Goal: Task Accomplishment & Management: Use online tool/utility

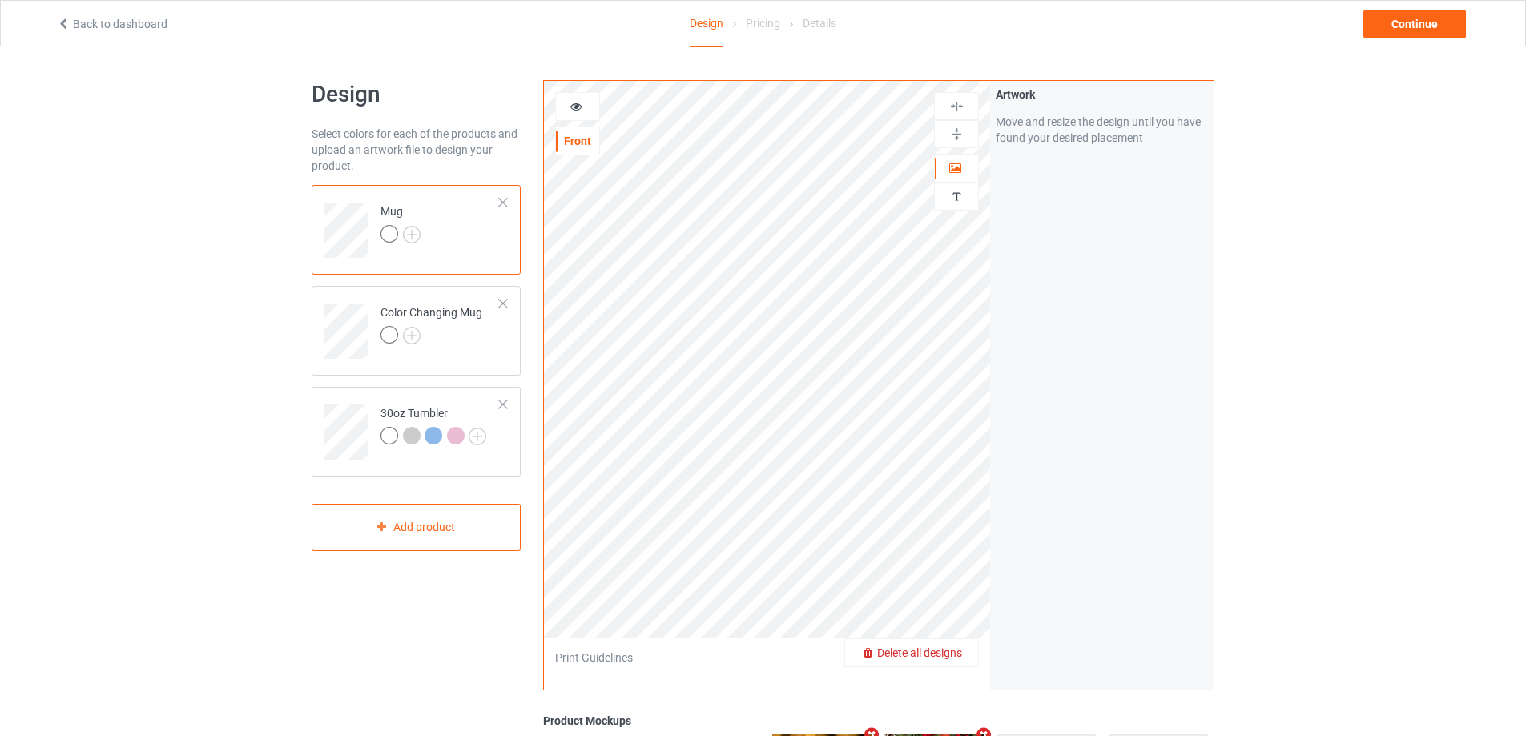
click at [960, 653] on span "Delete all designs" at bounding box center [919, 652] width 85 height 13
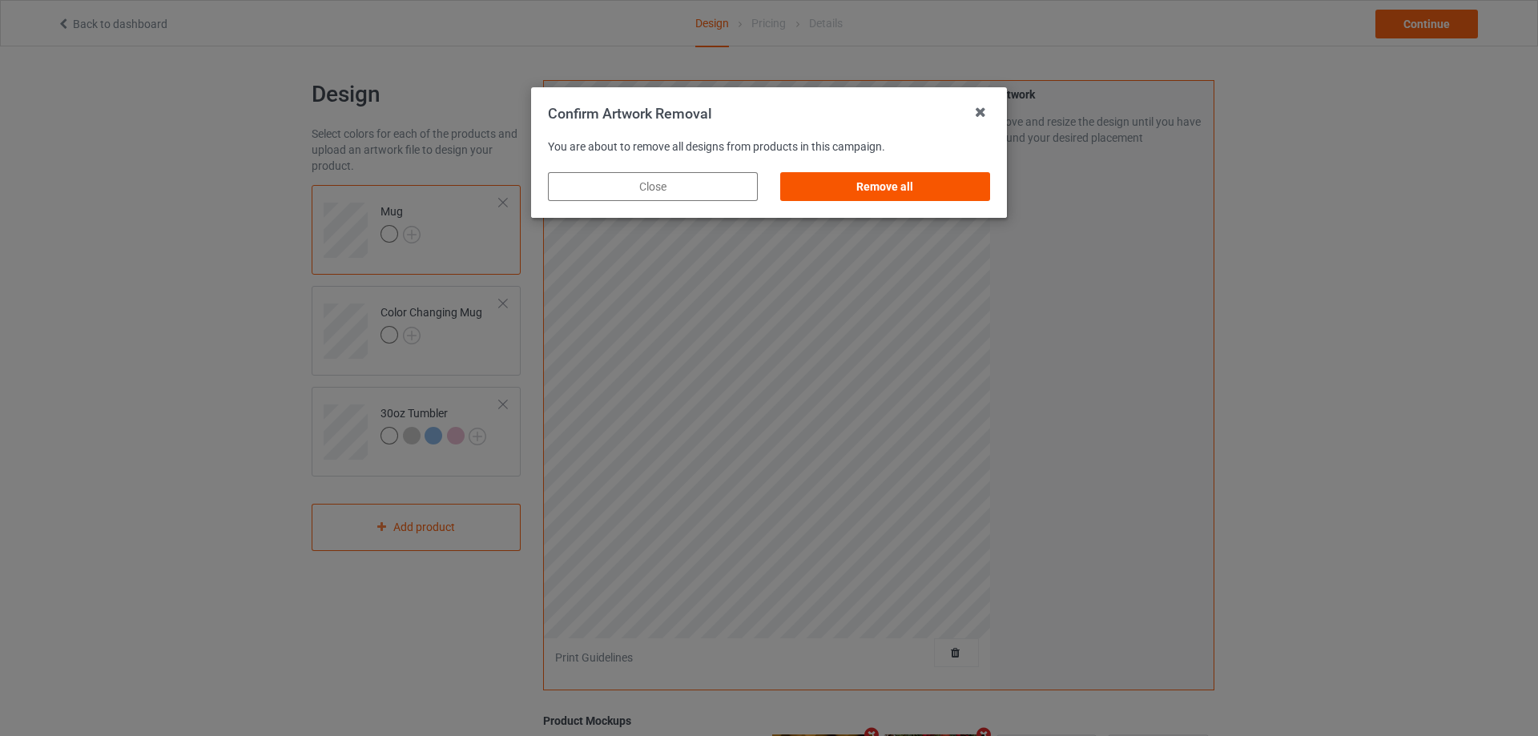
click at [936, 179] on div "Remove all" at bounding box center [885, 186] width 210 height 29
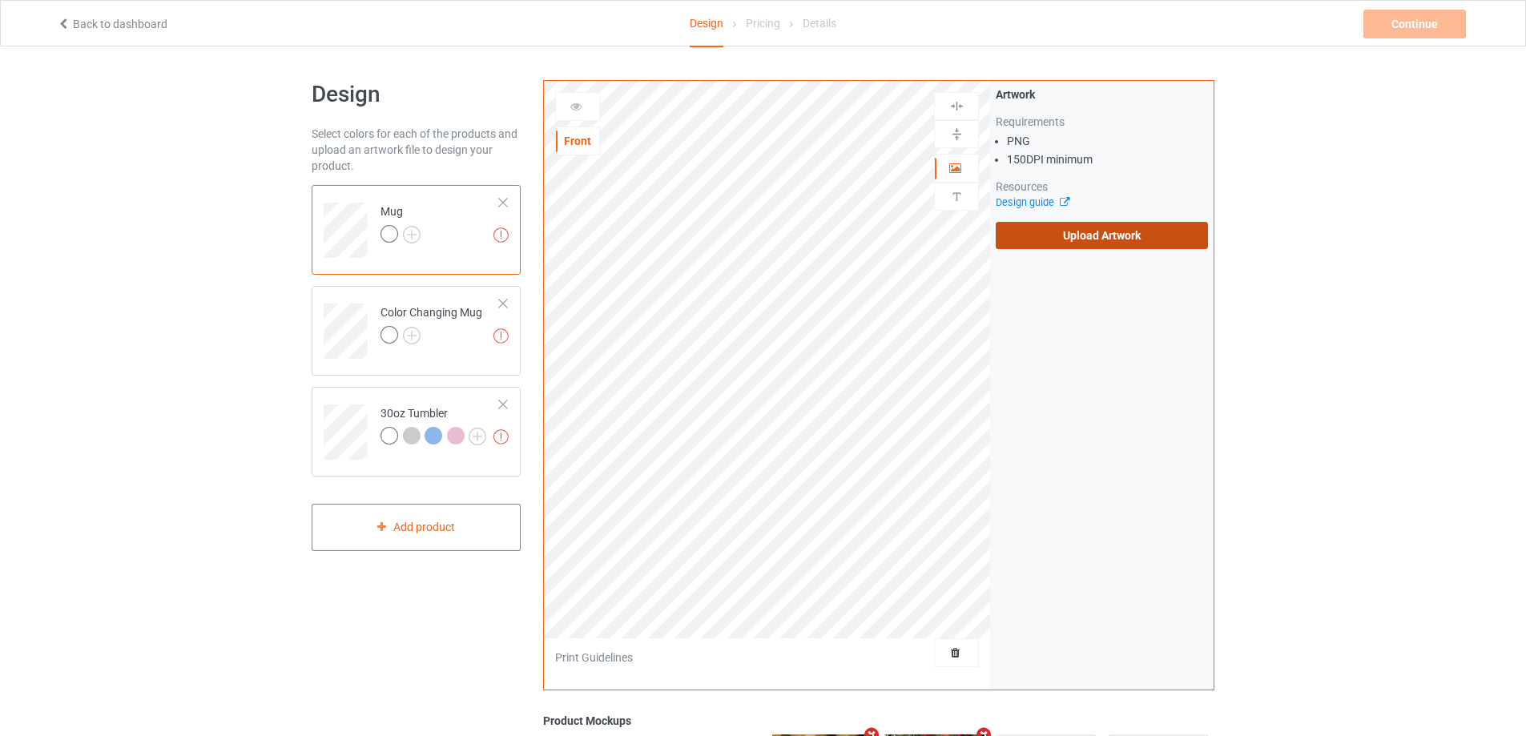
click at [1063, 234] on label "Upload Artwork" at bounding box center [1102, 235] width 212 height 27
click at [0, 0] on input "Upload Artwork" at bounding box center [0, 0] width 0 height 0
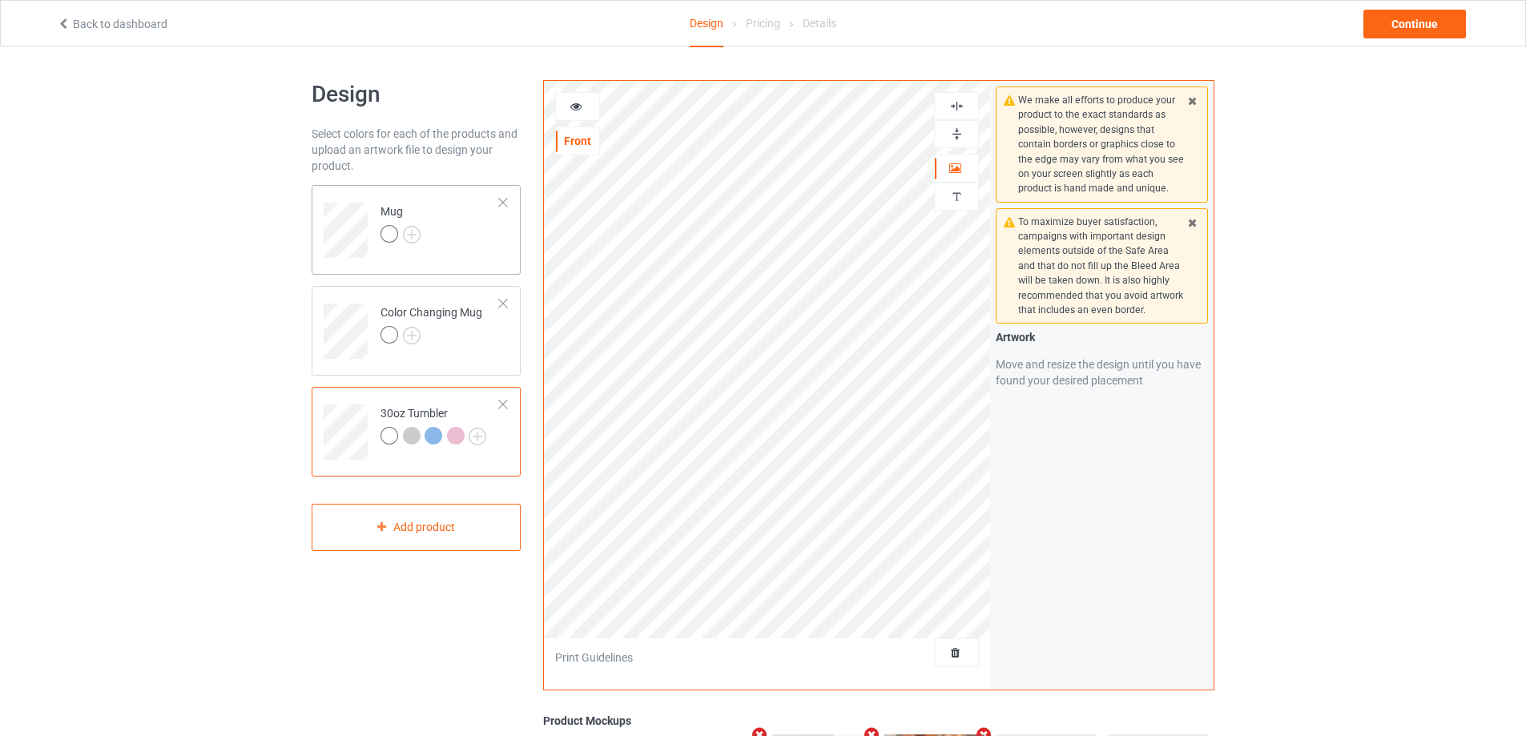
click at [448, 225] on td "Mug" at bounding box center [440, 224] width 137 height 66
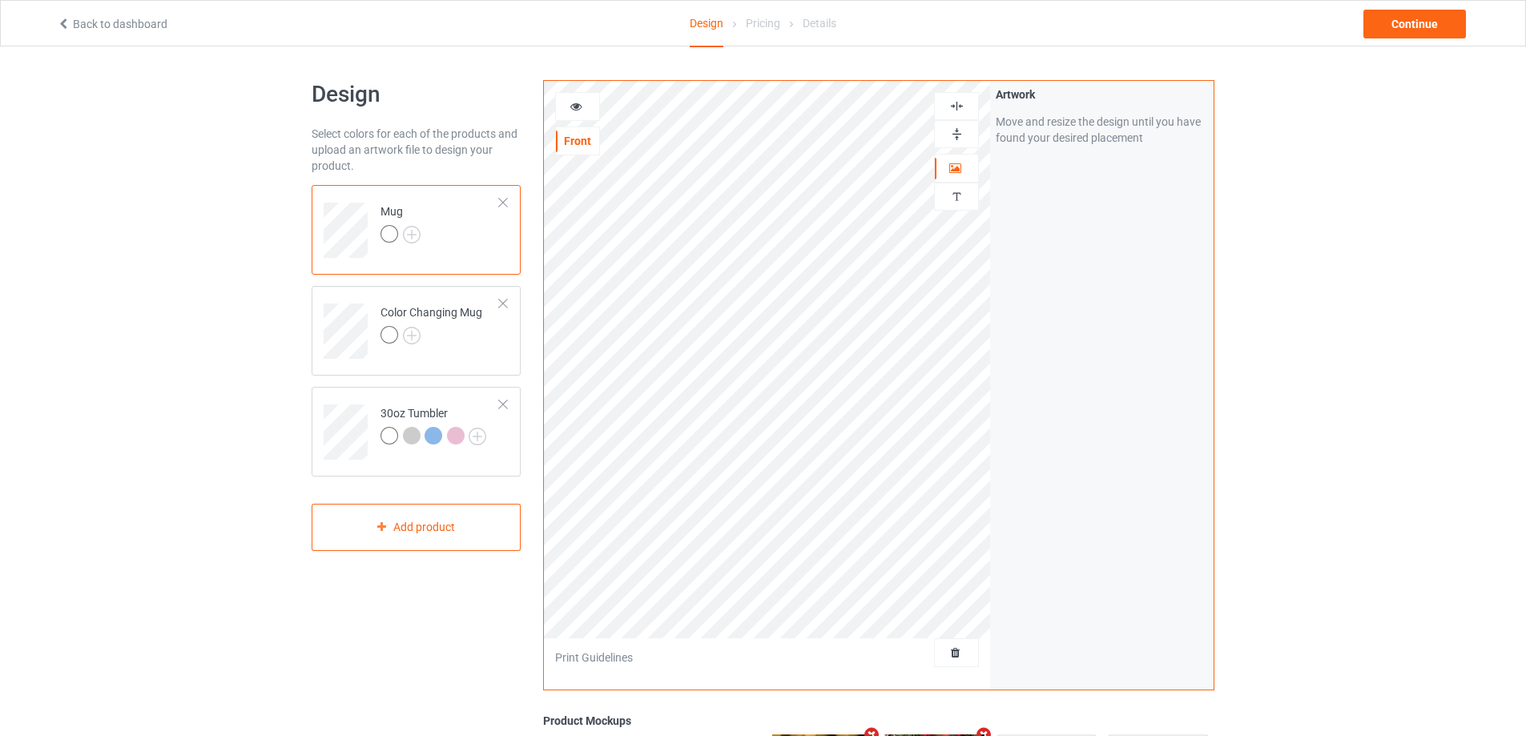
click at [956, 203] on img at bounding box center [956, 196] width 15 height 15
click at [1064, 130] on div "Add text" at bounding box center [1102, 122] width 212 height 29
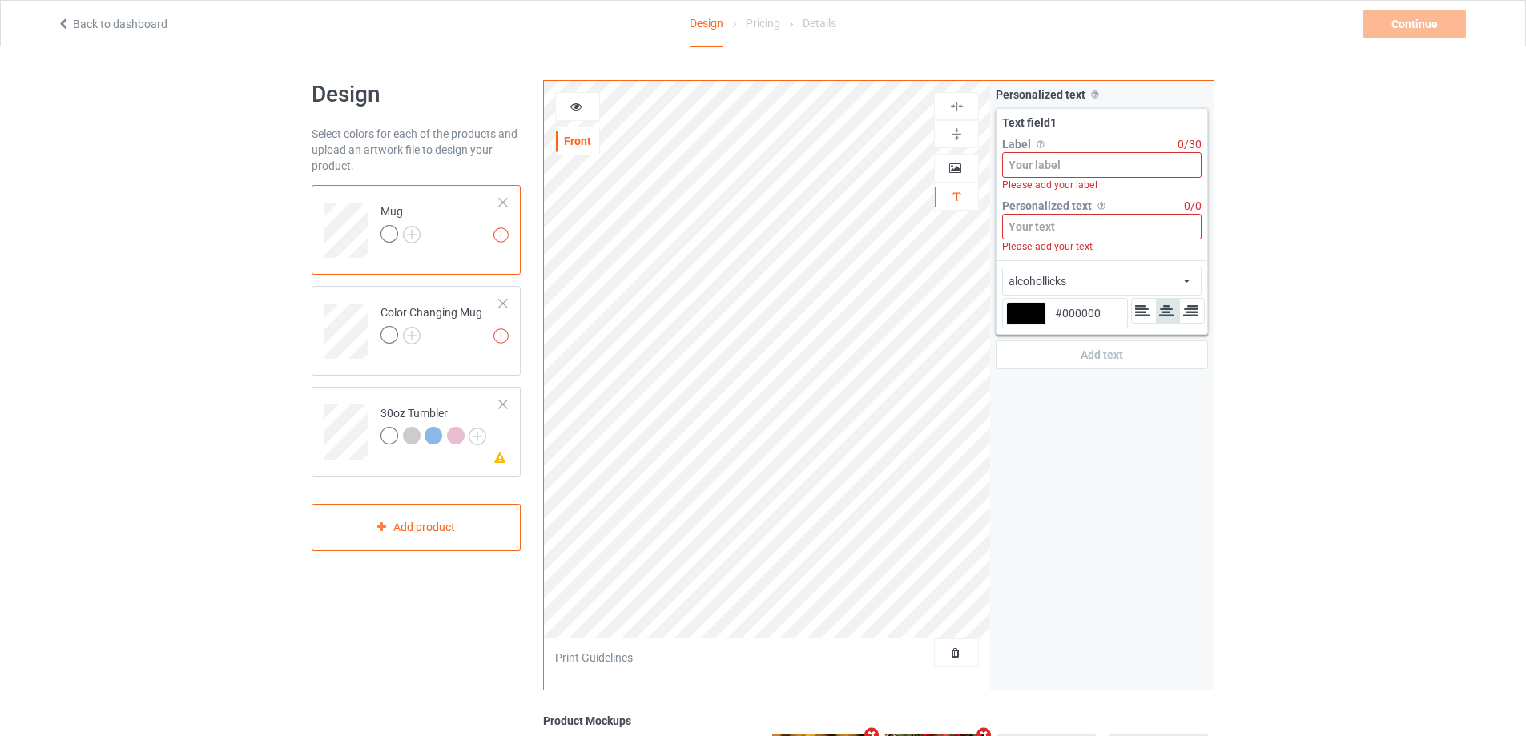
click at [1064, 155] on input at bounding box center [1101, 165] width 199 height 26
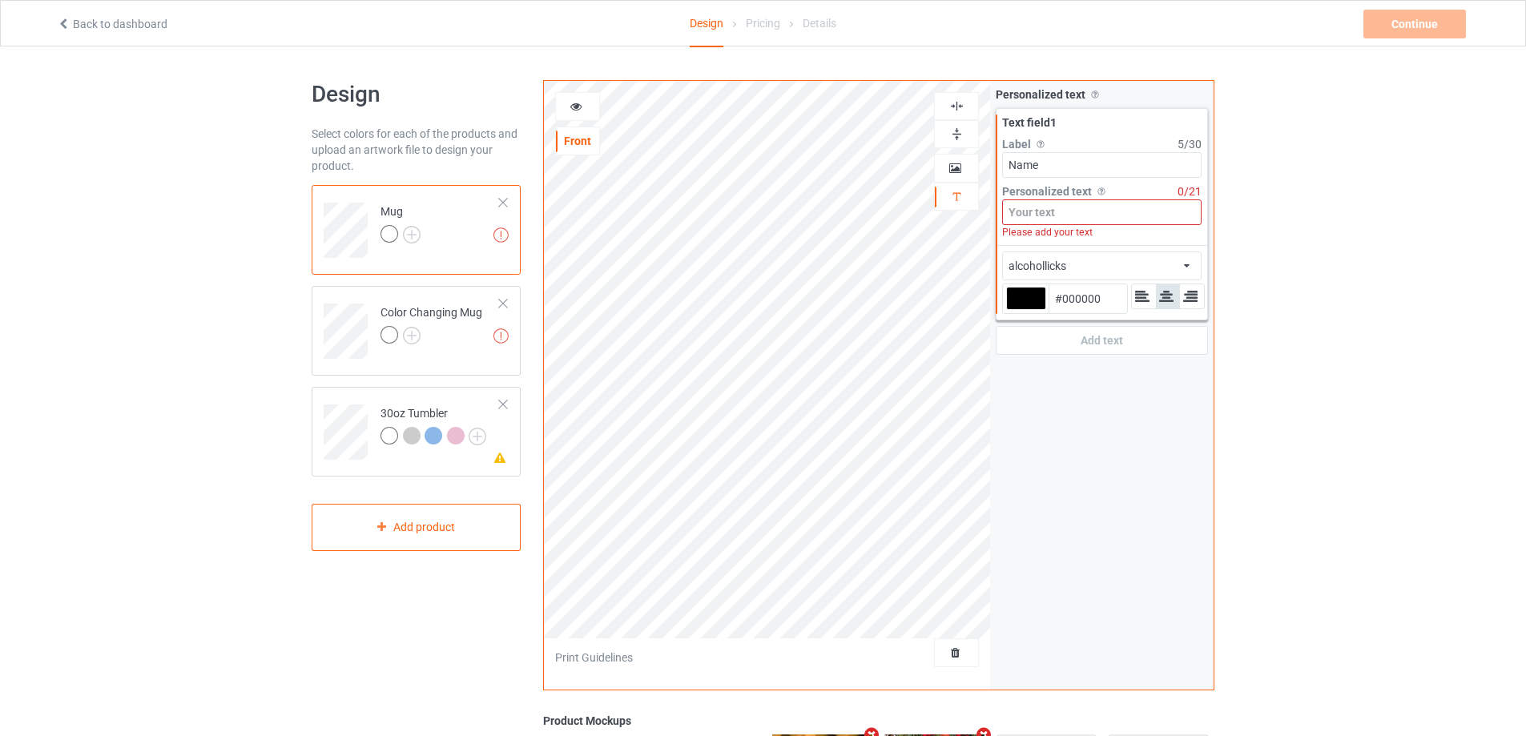
type input "Name"
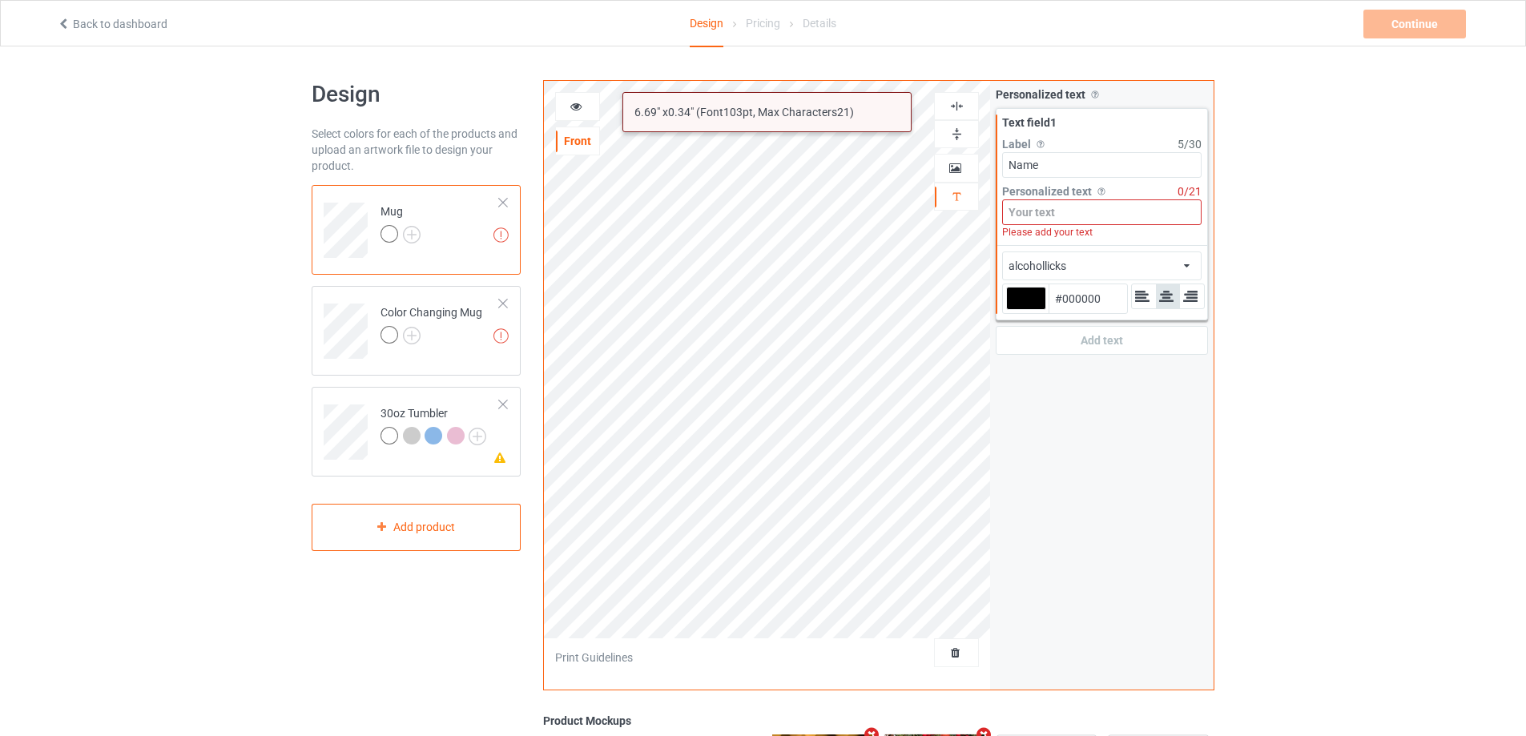
click at [1069, 219] on input at bounding box center [1101, 212] width 199 height 26
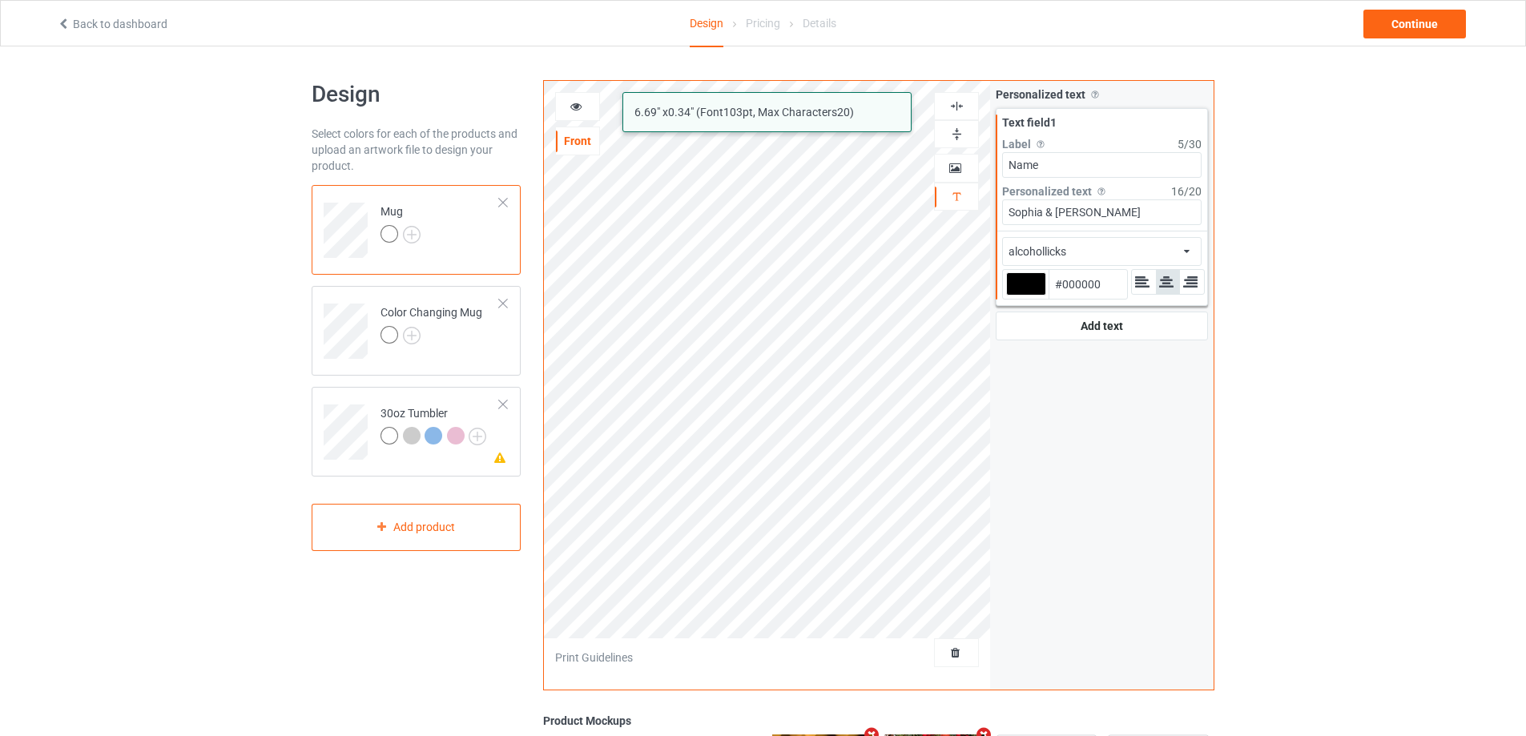
type input "Sophia & [PERSON_NAME]"
click at [1157, 252] on div "alcohollicks african airstream aladdin alcohollicks [PERSON_NAME] almontesnow a…" at bounding box center [1101, 251] width 199 height 29
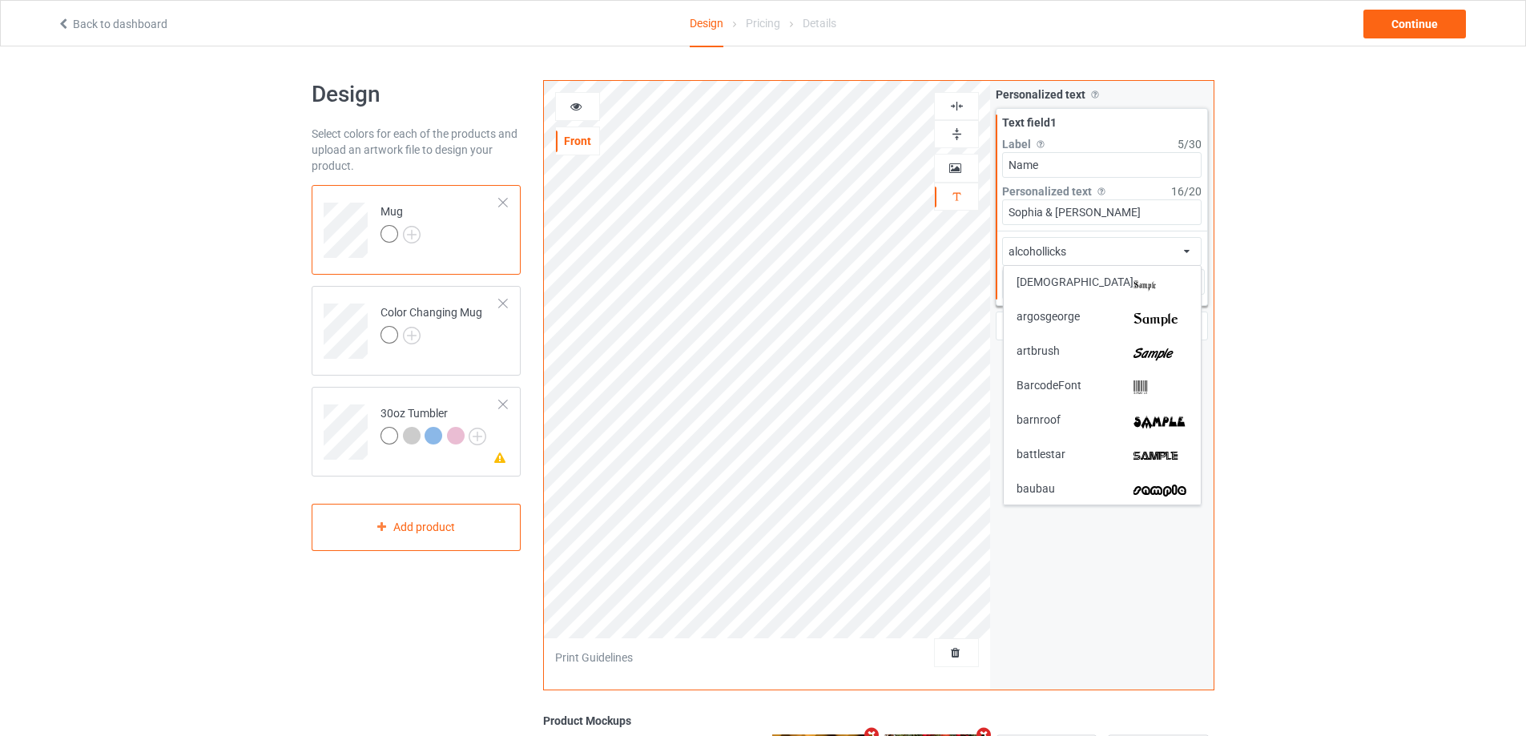
scroll to position [240, 0]
drag, startPoint x: 1174, startPoint y: 351, endPoint x: 1078, endPoint y: 344, distance: 96.3
click at [1174, 352] on img at bounding box center [1160, 352] width 54 height 17
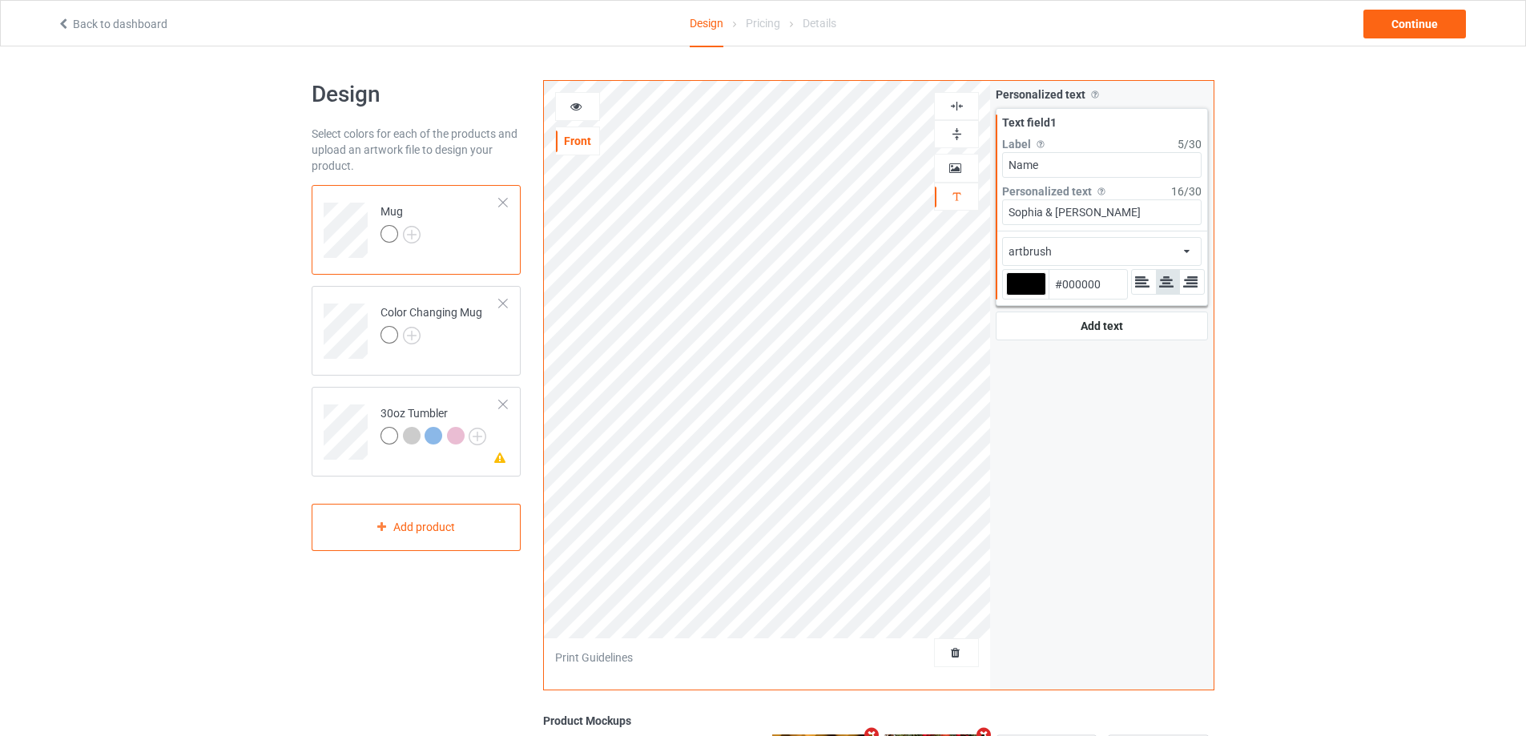
click at [581, 107] on icon at bounding box center [576, 104] width 14 height 11
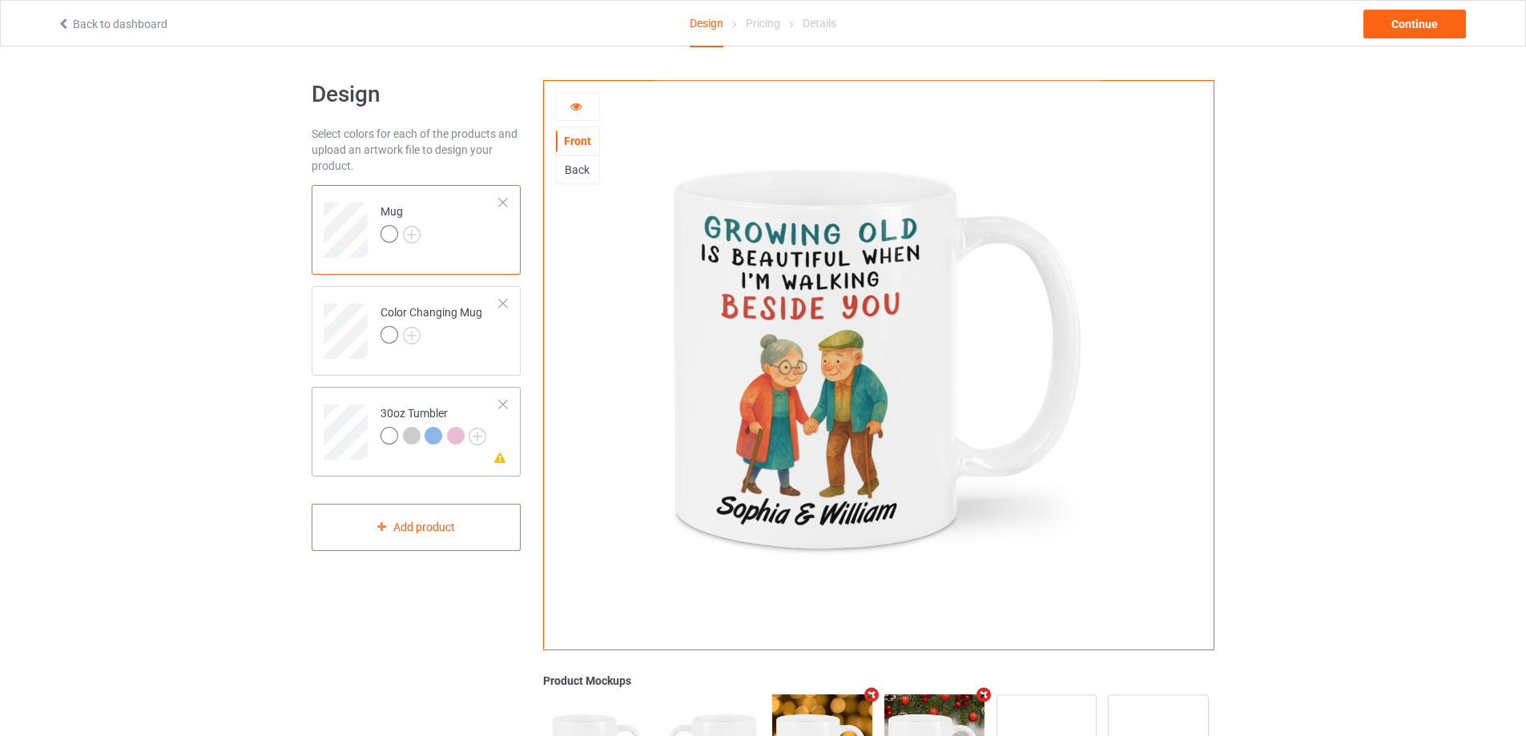
click at [352, 402] on td at bounding box center [348, 426] width 48 height 66
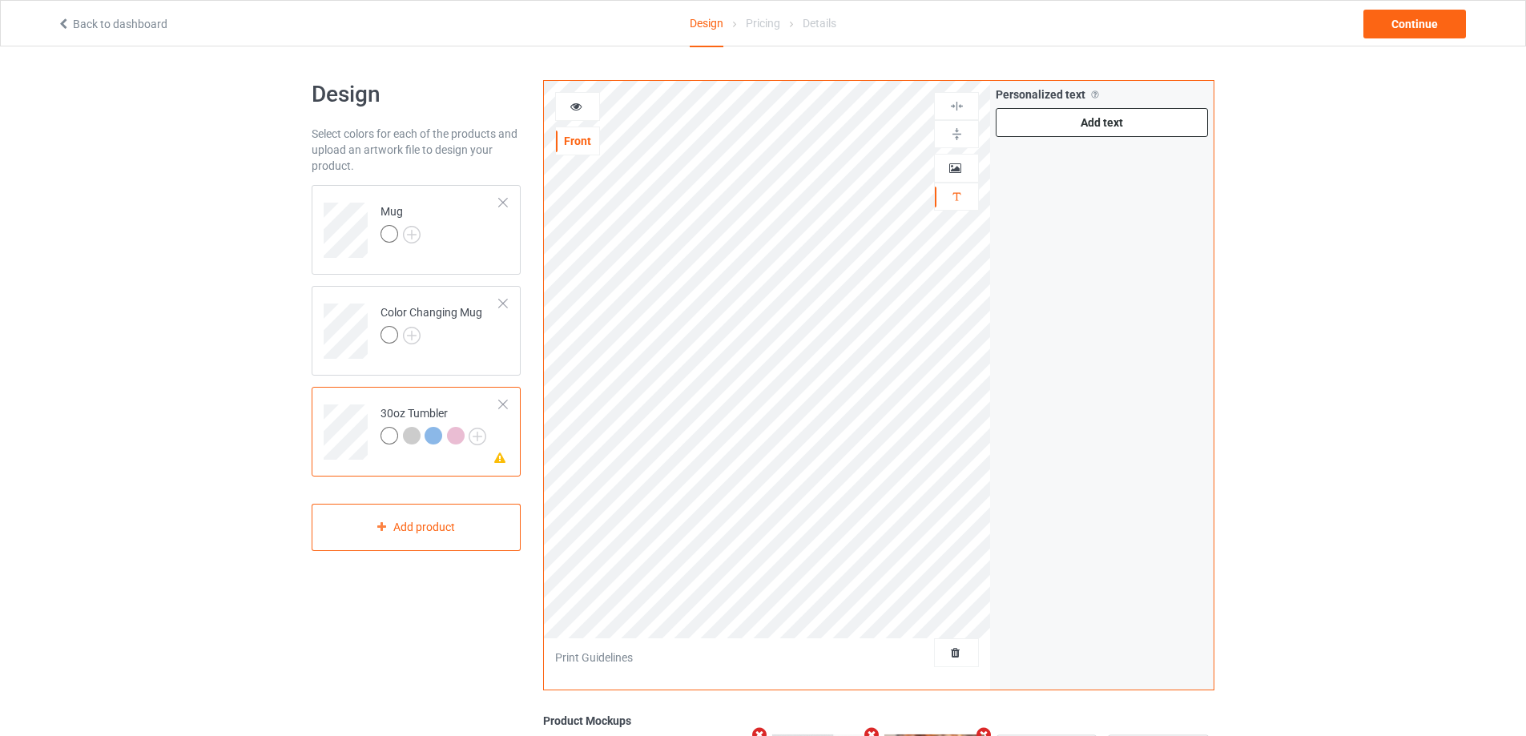
click at [1119, 123] on div "Add text" at bounding box center [1102, 122] width 212 height 29
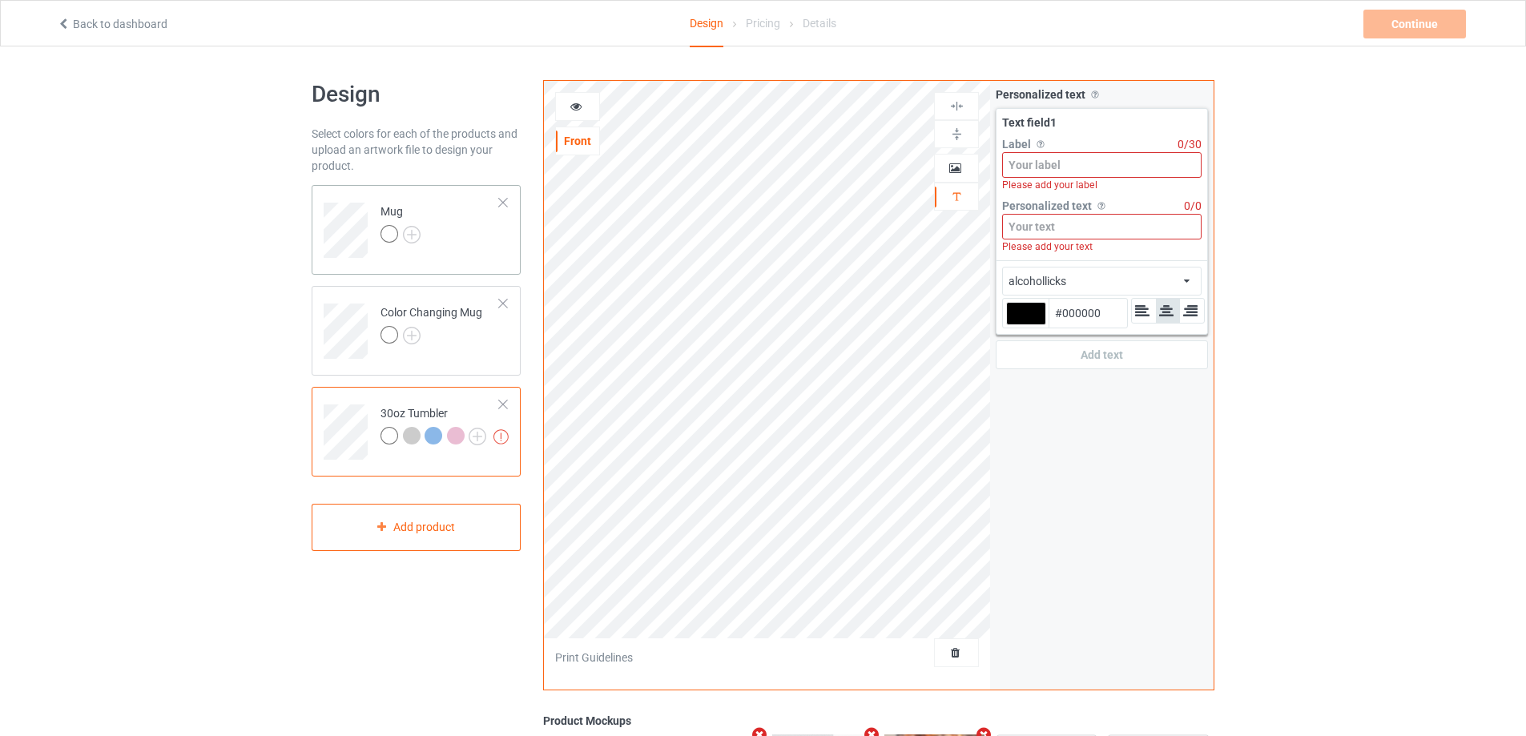
click at [469, 255] on td "Mug" at bounding box center [440, 224] width 137 height 66
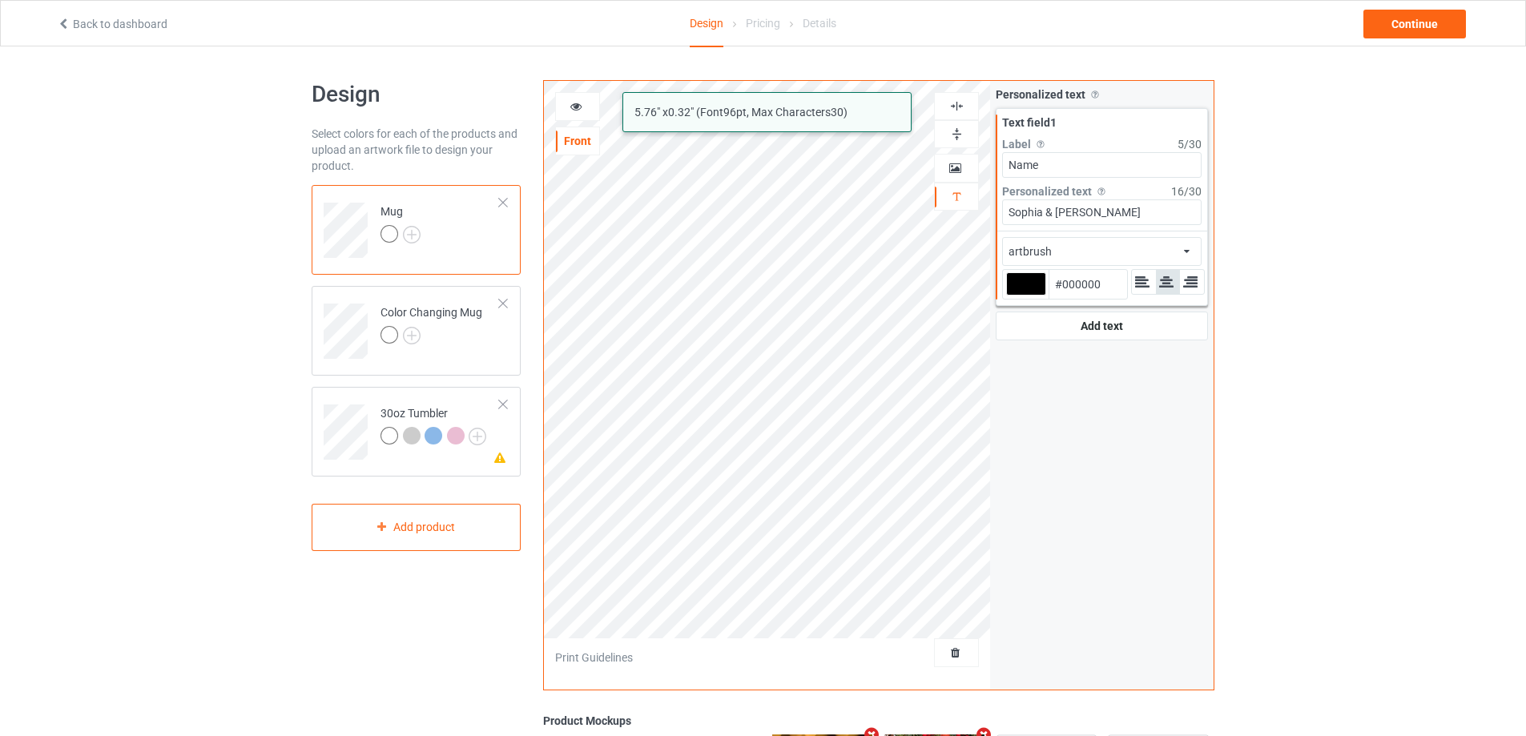
click at [919, 220] on div "alcohollicks artbrush 5.76 " x 0.32 " (Font 96 pt, Max Characters 30 ) Front Ar…" at bounding box center [878, 385] width 671 height 610
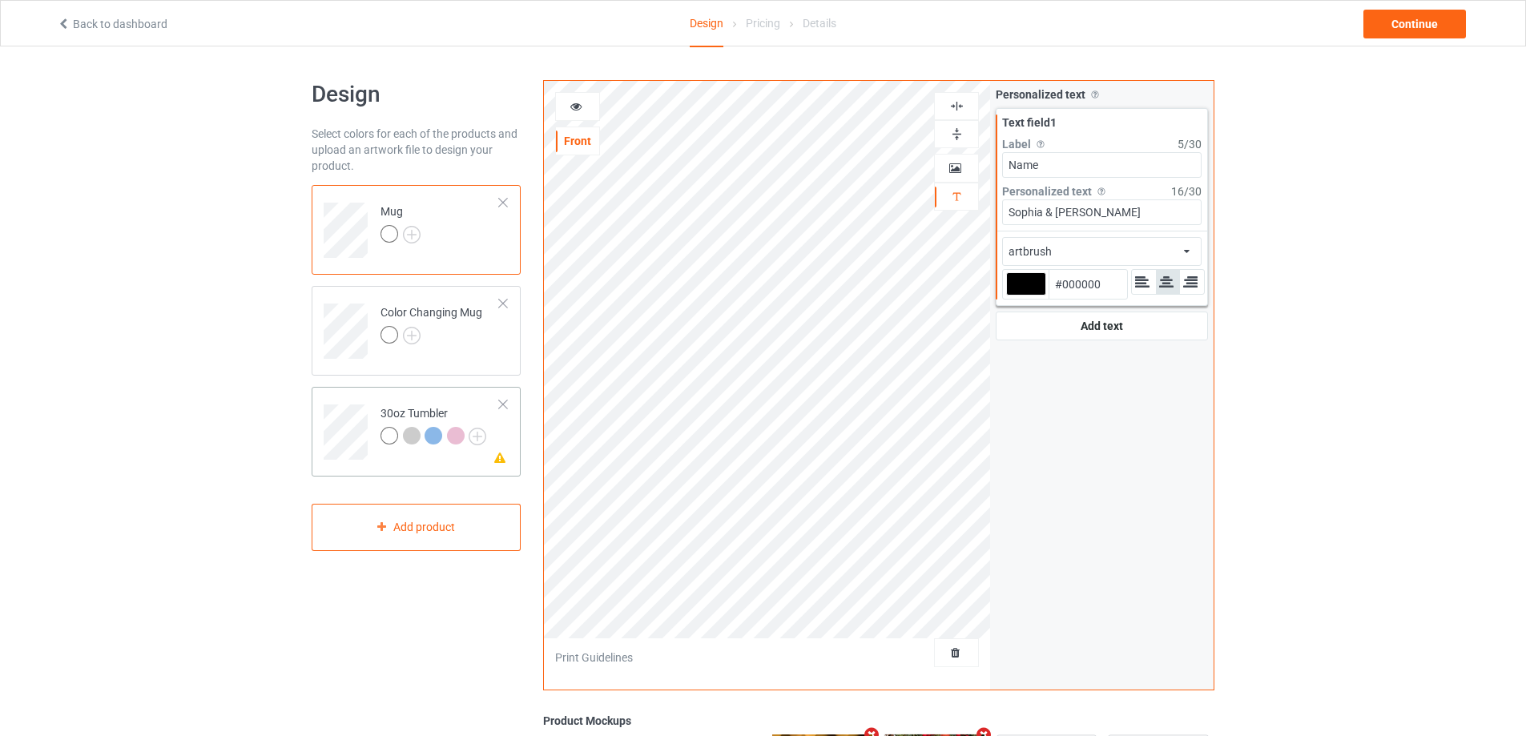
click at [360, 395] on td at bounding box center [348, 426] width 48 height 66
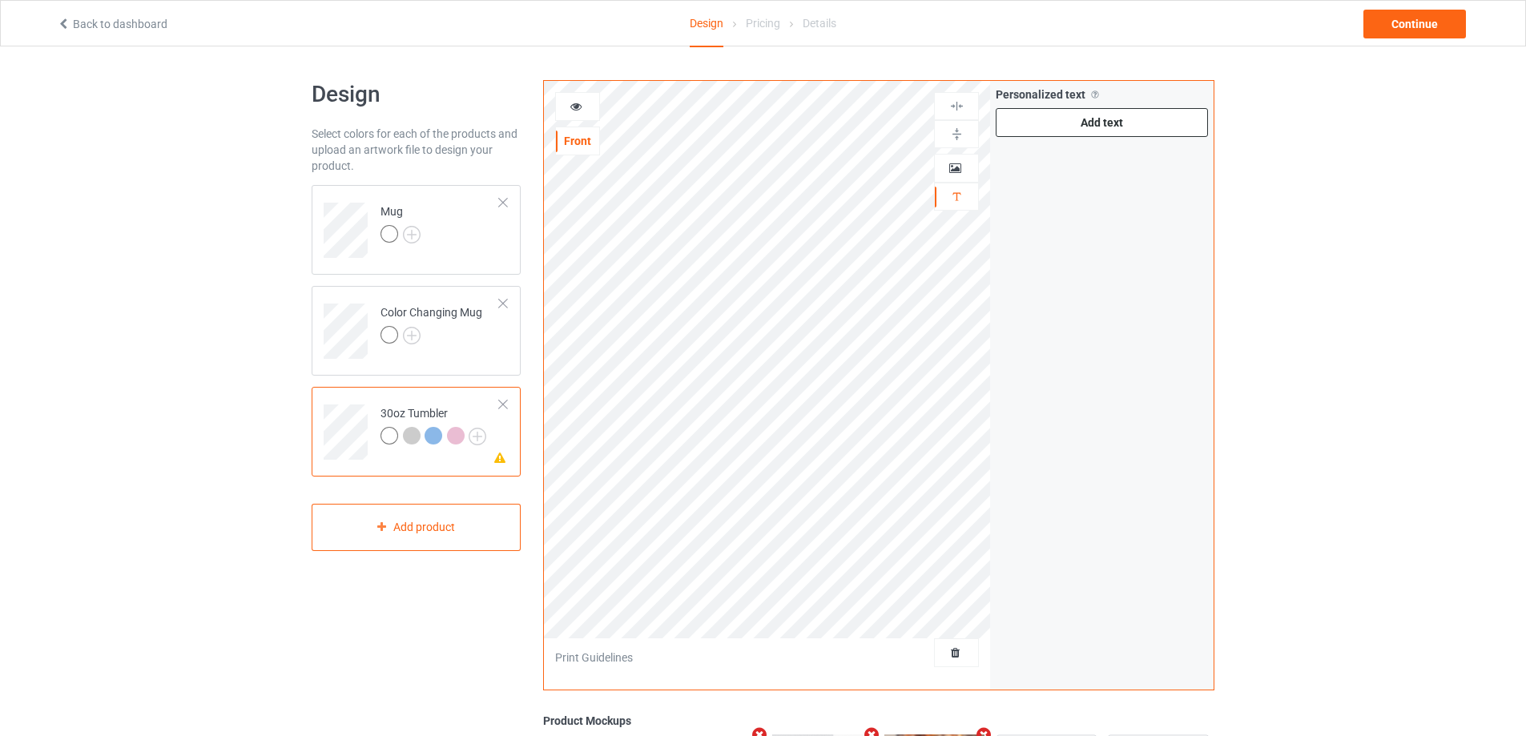
click at [1092, 131] on div "Add text" at bounding box center [1102, 122] width 212 height 29
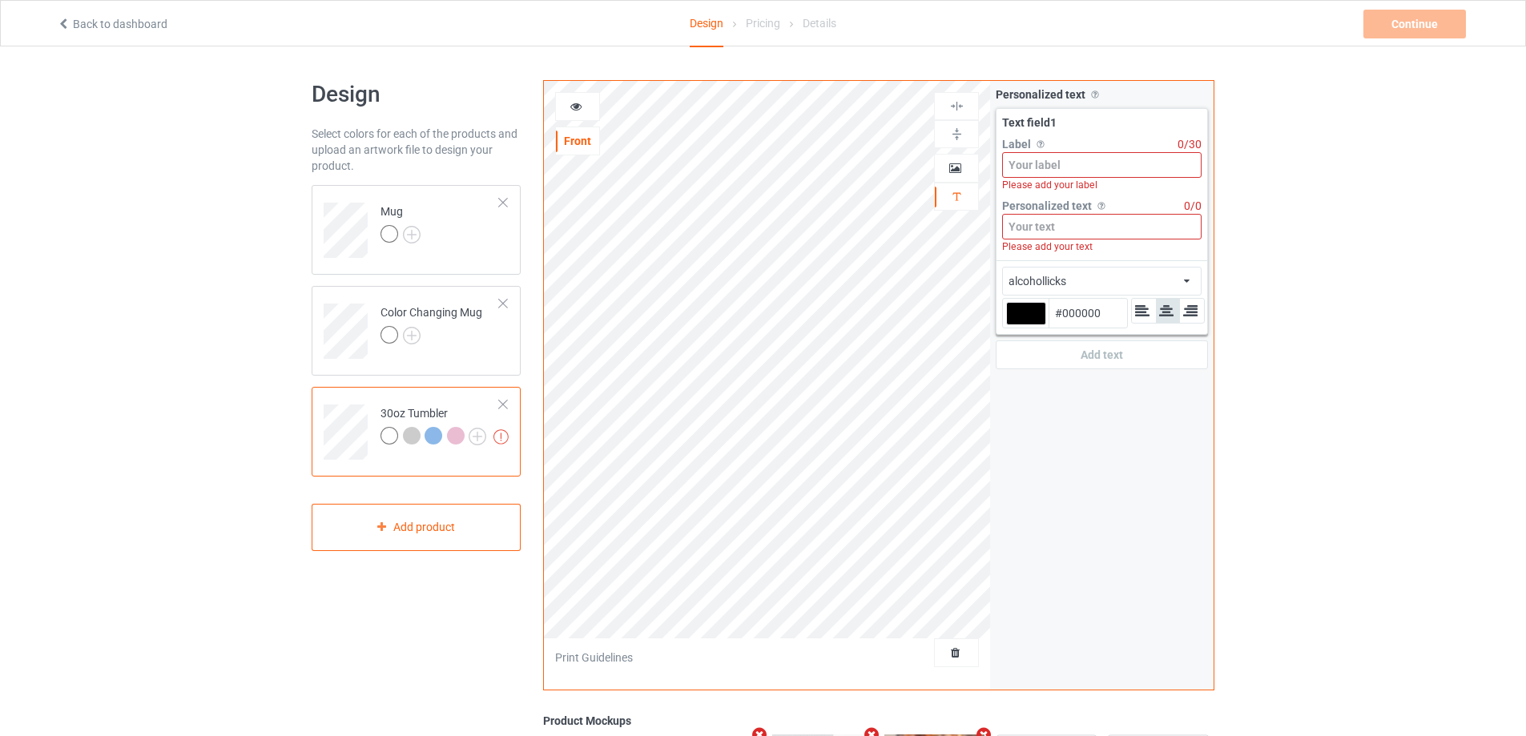
click at [1068, 223] on input at bounding box center [1101, 227] width 199 height 26
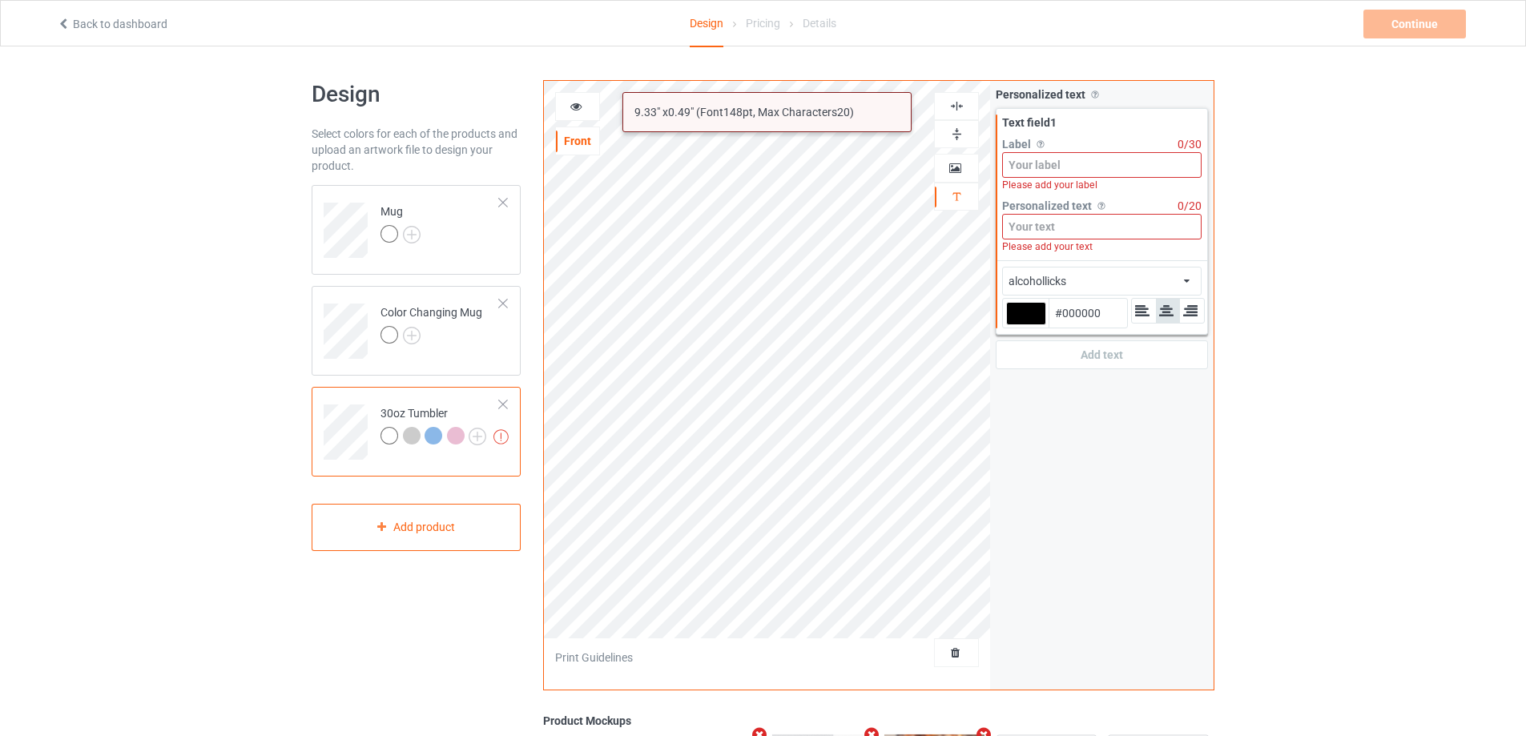
paste input "Sophia & [PERSON_NAME]"
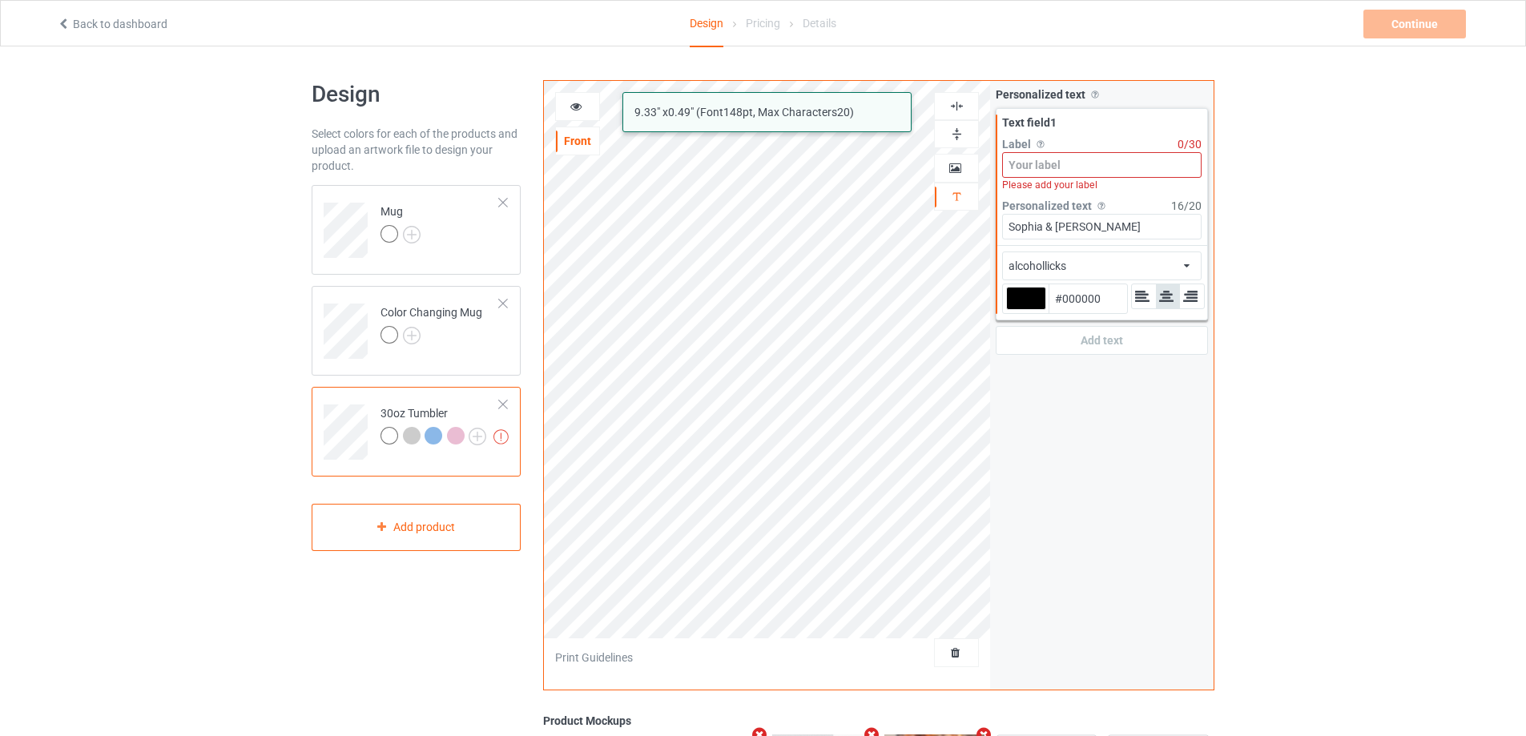
type input "Sophia & [PERSON_NAME]"
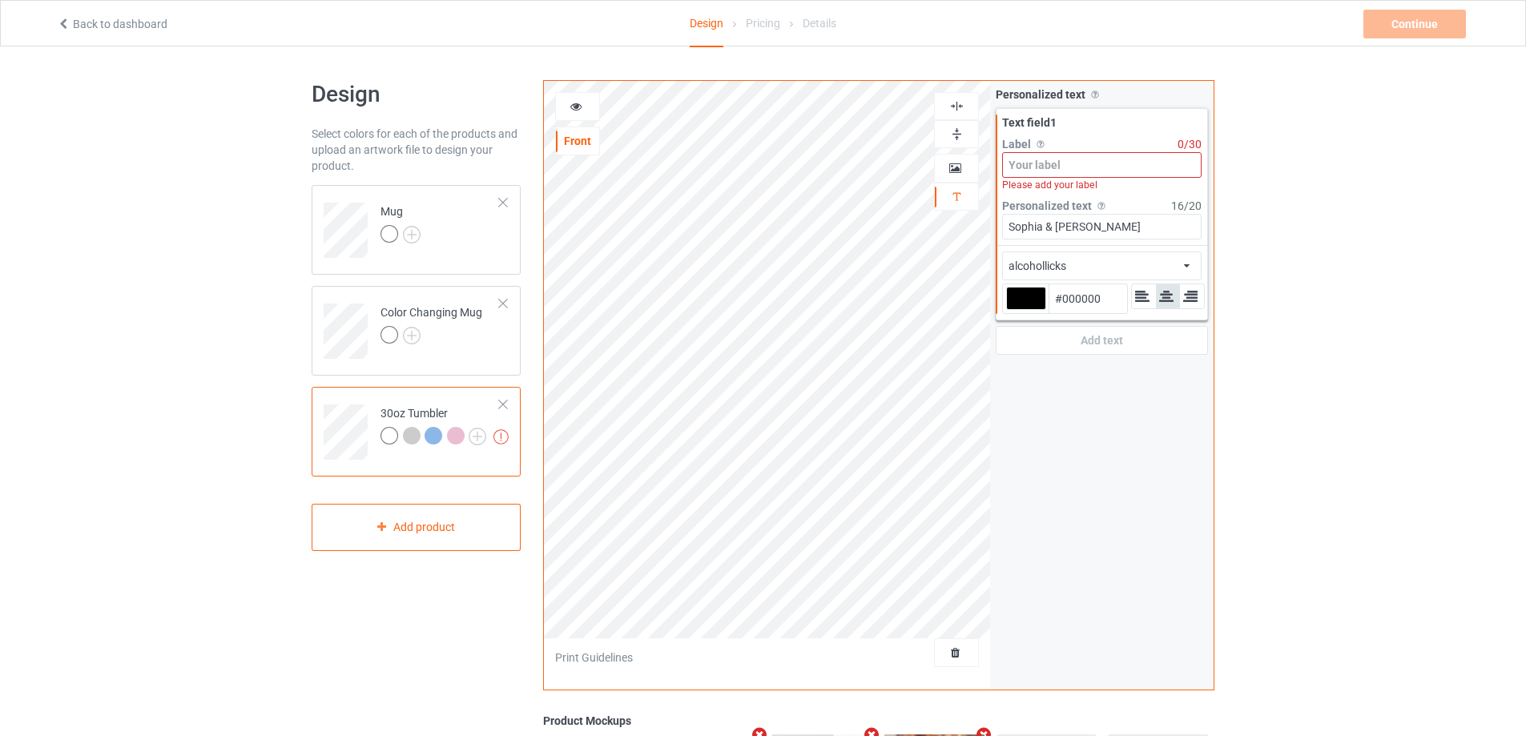
click at [1065, 166] on input at bounding box center [1101, 165] width 199 height 26
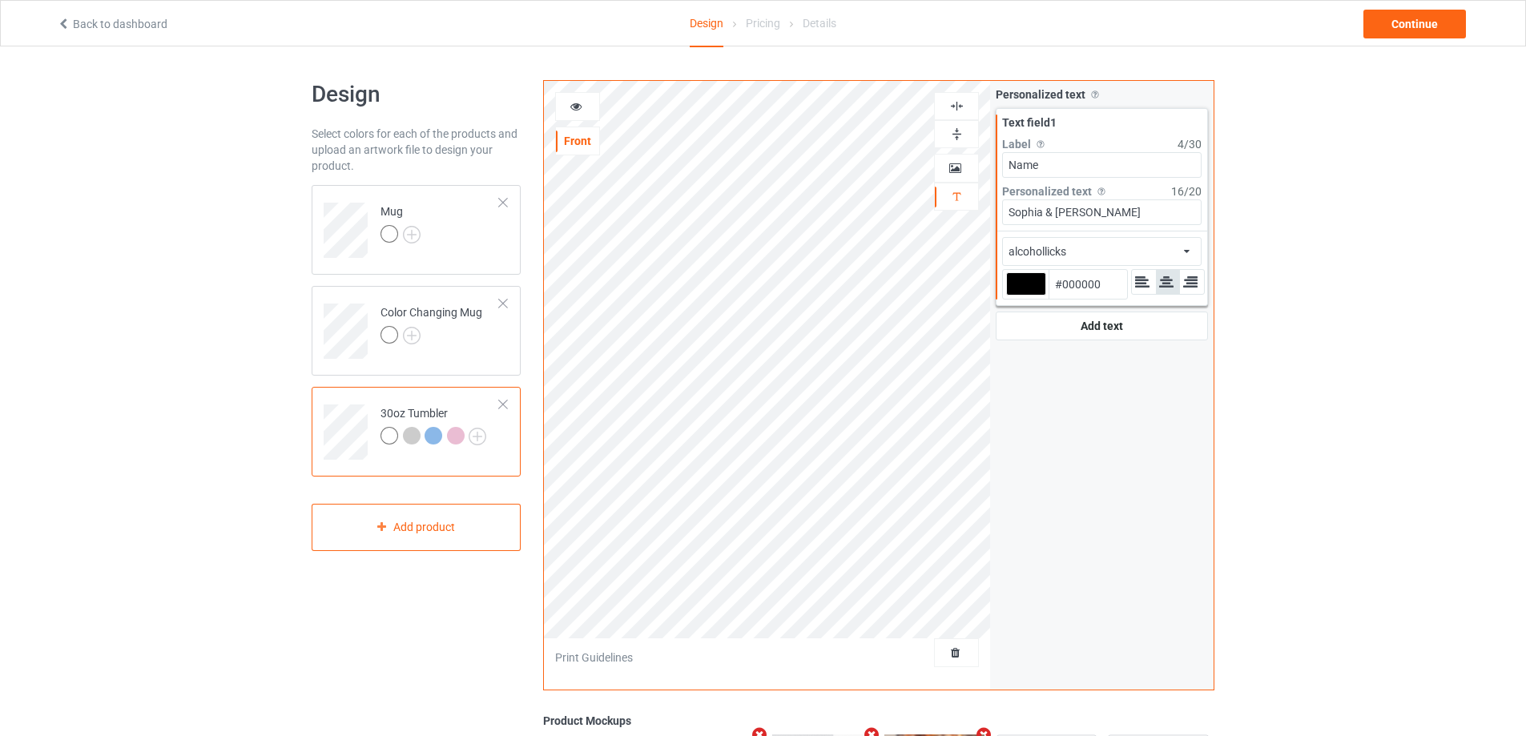
type input "Name"
click at [1100, 244] on div "alcohollicks african airstream aladdin alcohollicks [PERSON_NAME] almontesnow a…" at bounding box center [1101, 251] width 199 height 29
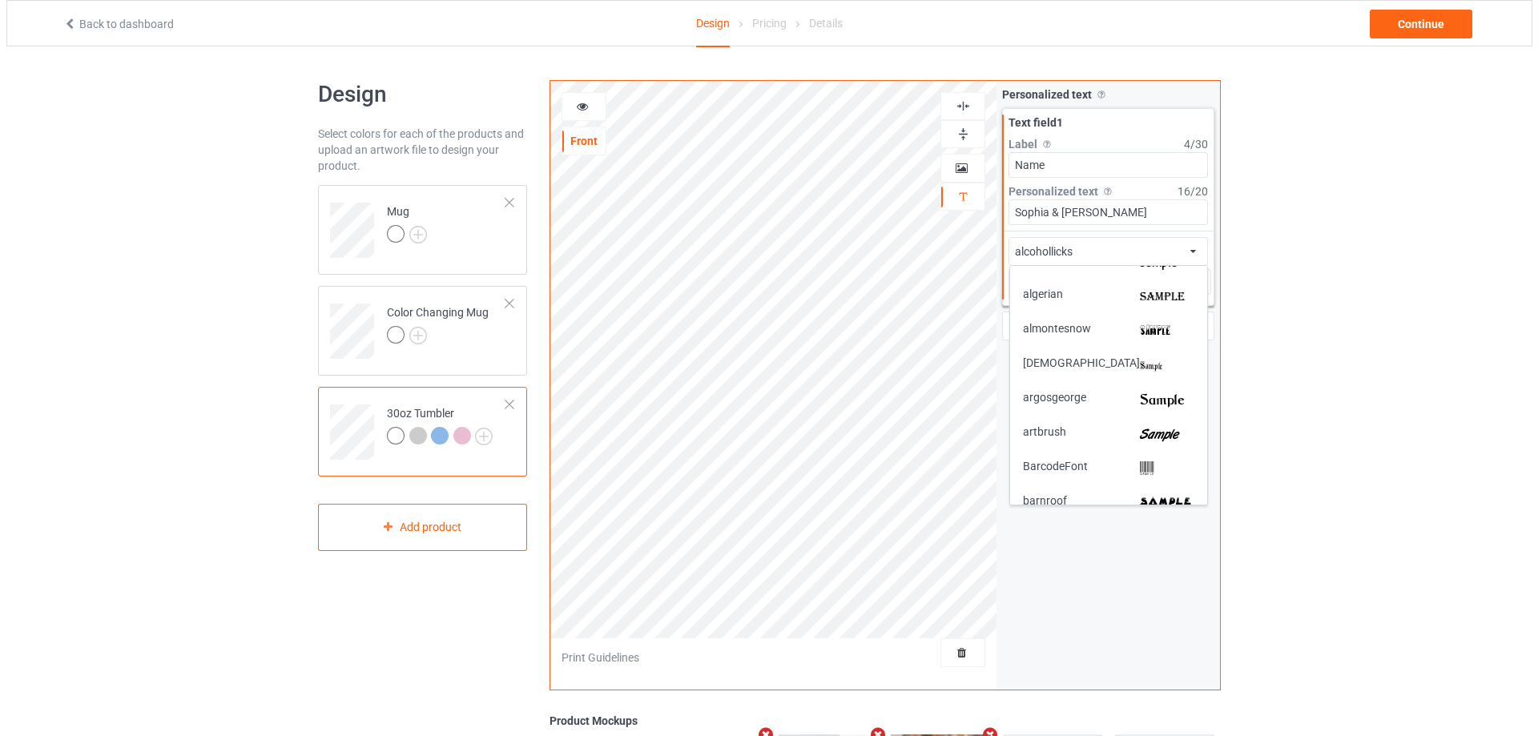
scroll to position [160, 0]
click at [1141, 429] on img at bounding box center [1160, 433] width 54 height 17
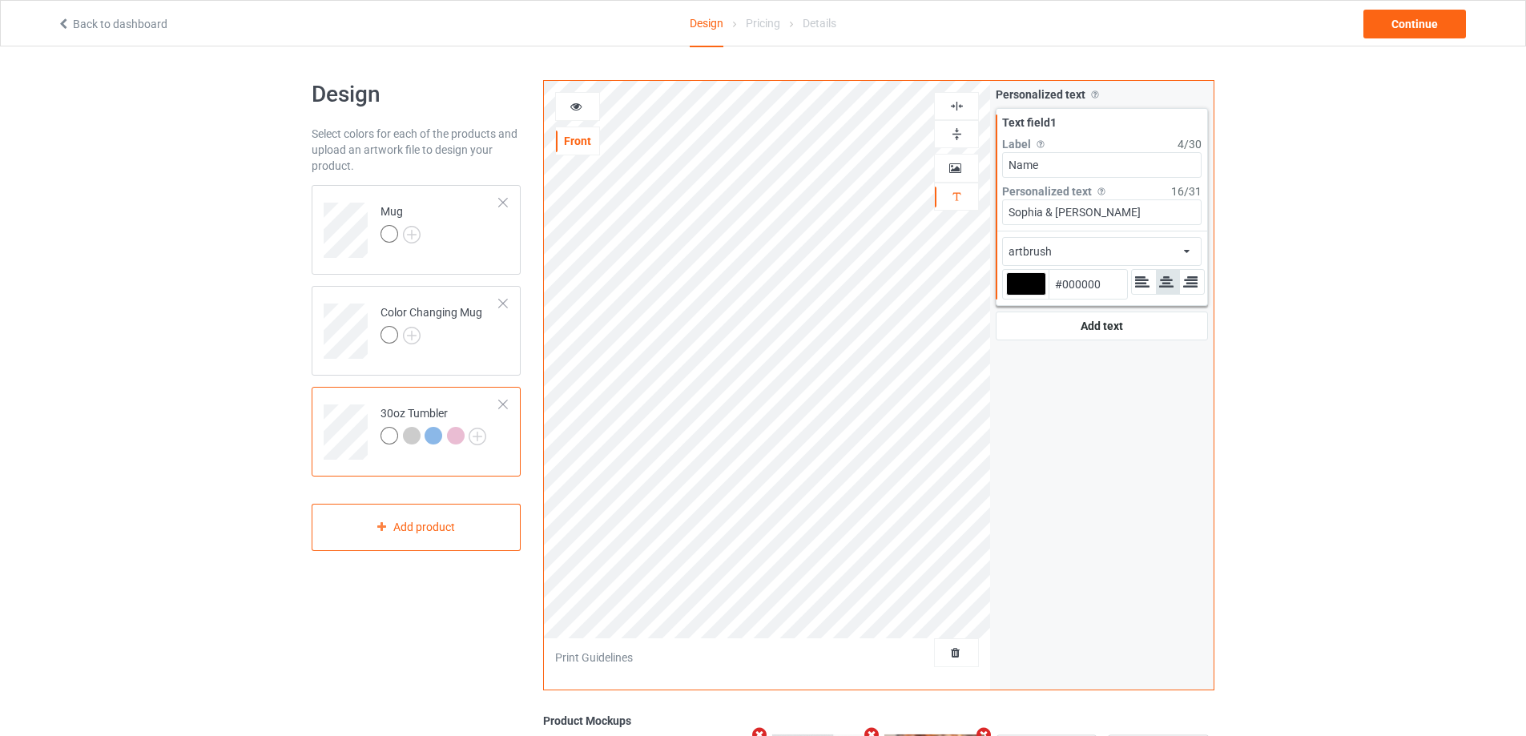
click at [580, 108] on icon at bounding box center [576, 104] width 14 height 11
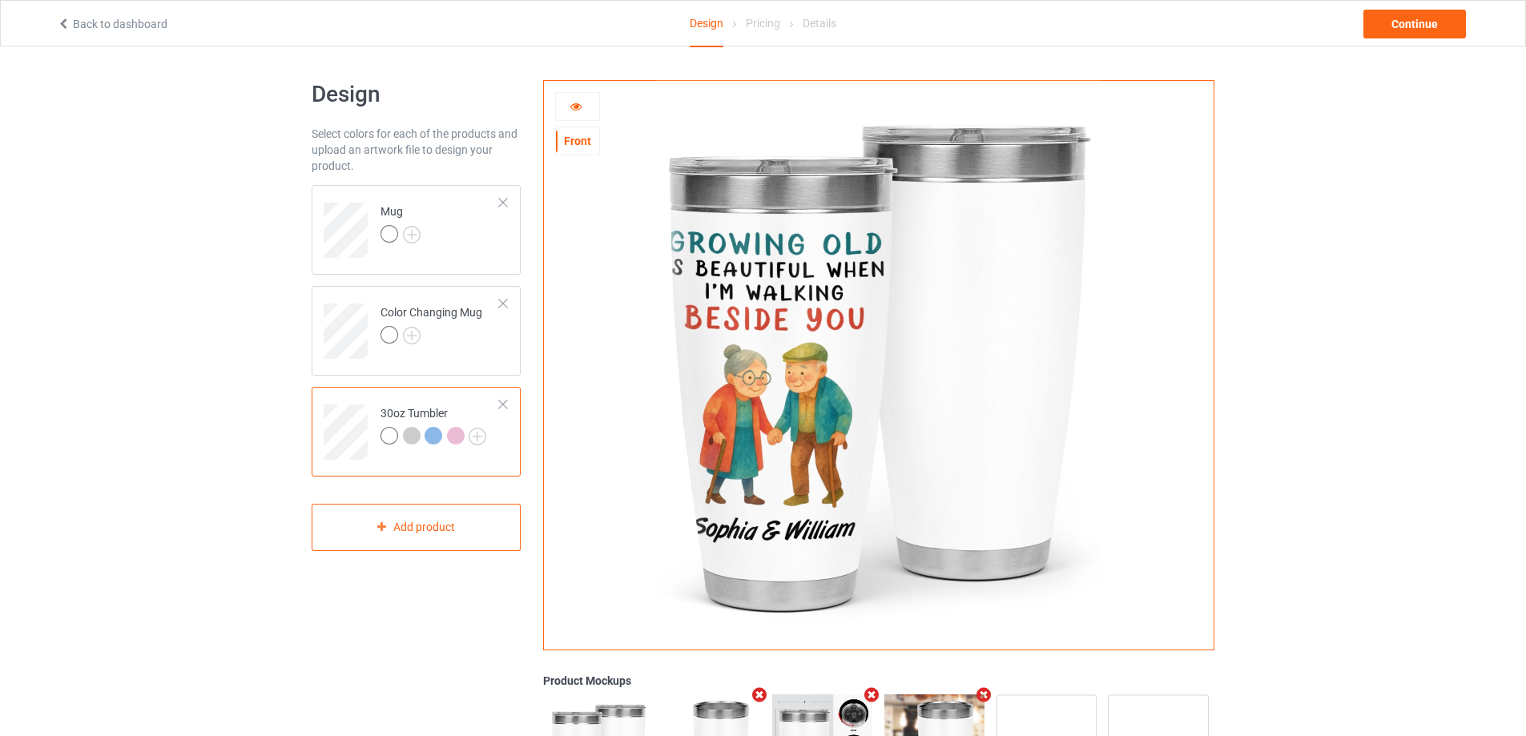
click at [578, 110] on icon at bounding box center [576, 104] width 14 height 11
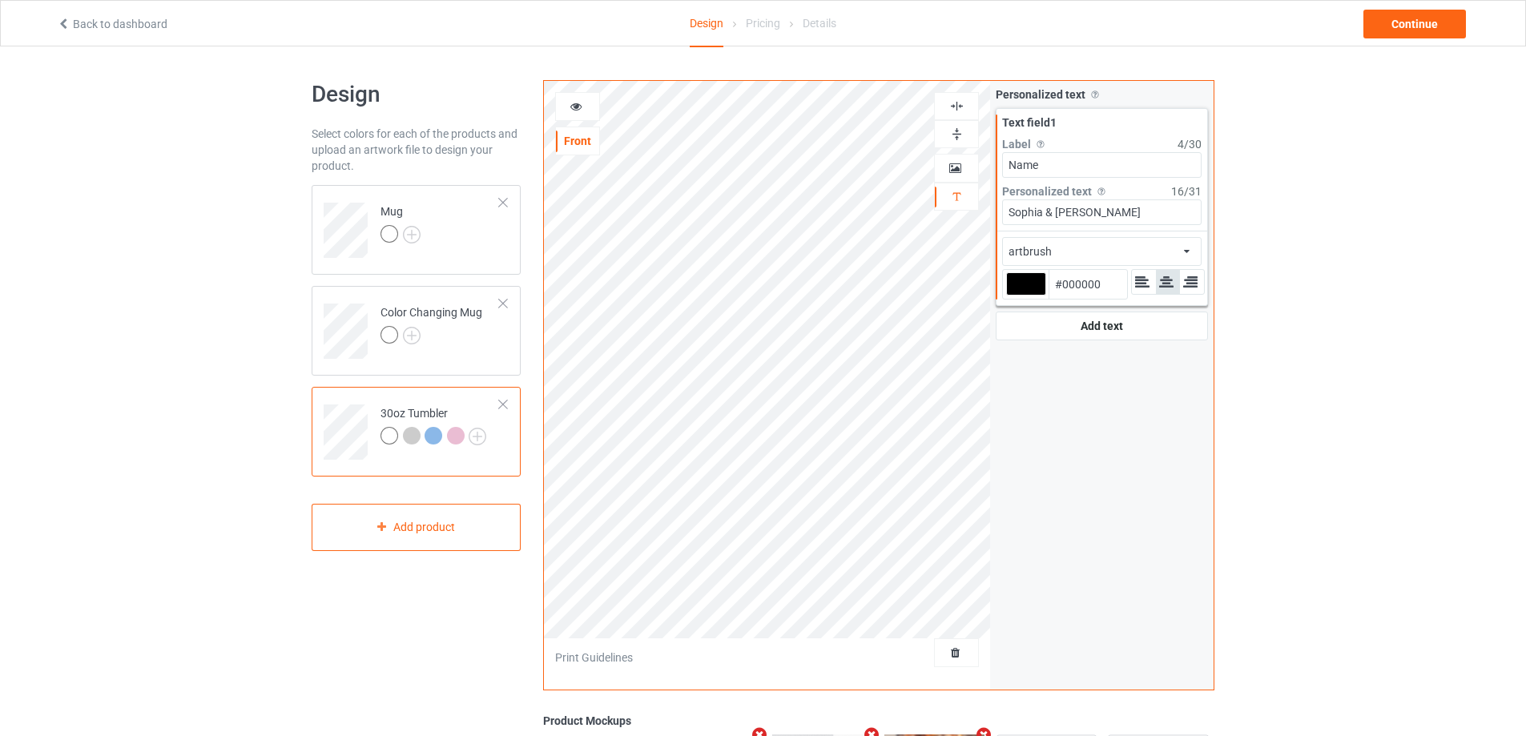
click at [575, 108] on icon at bounding box center [576, 104] width 14 height 11
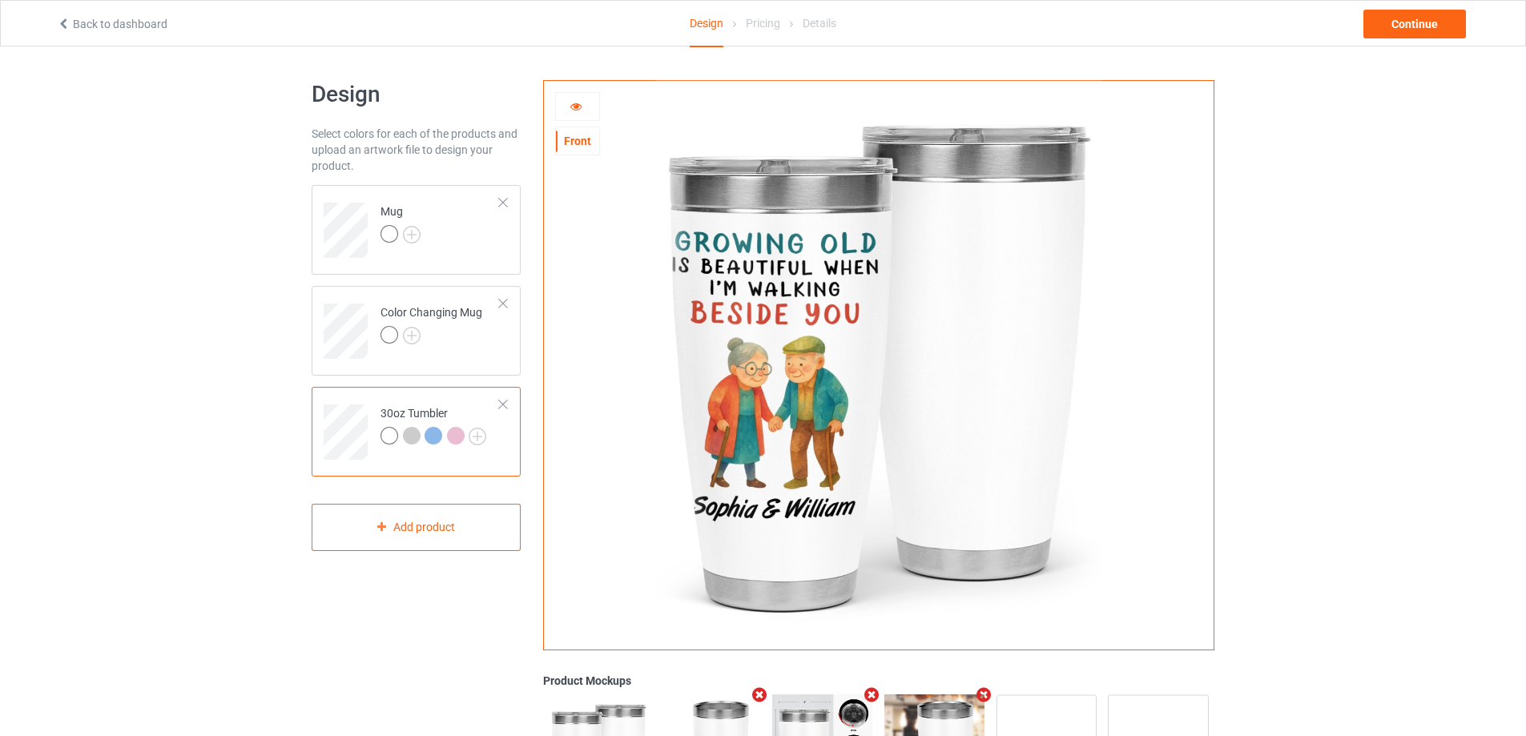
click at [578, 108] on icon at bounding box center [576, 104] width 14 height 11
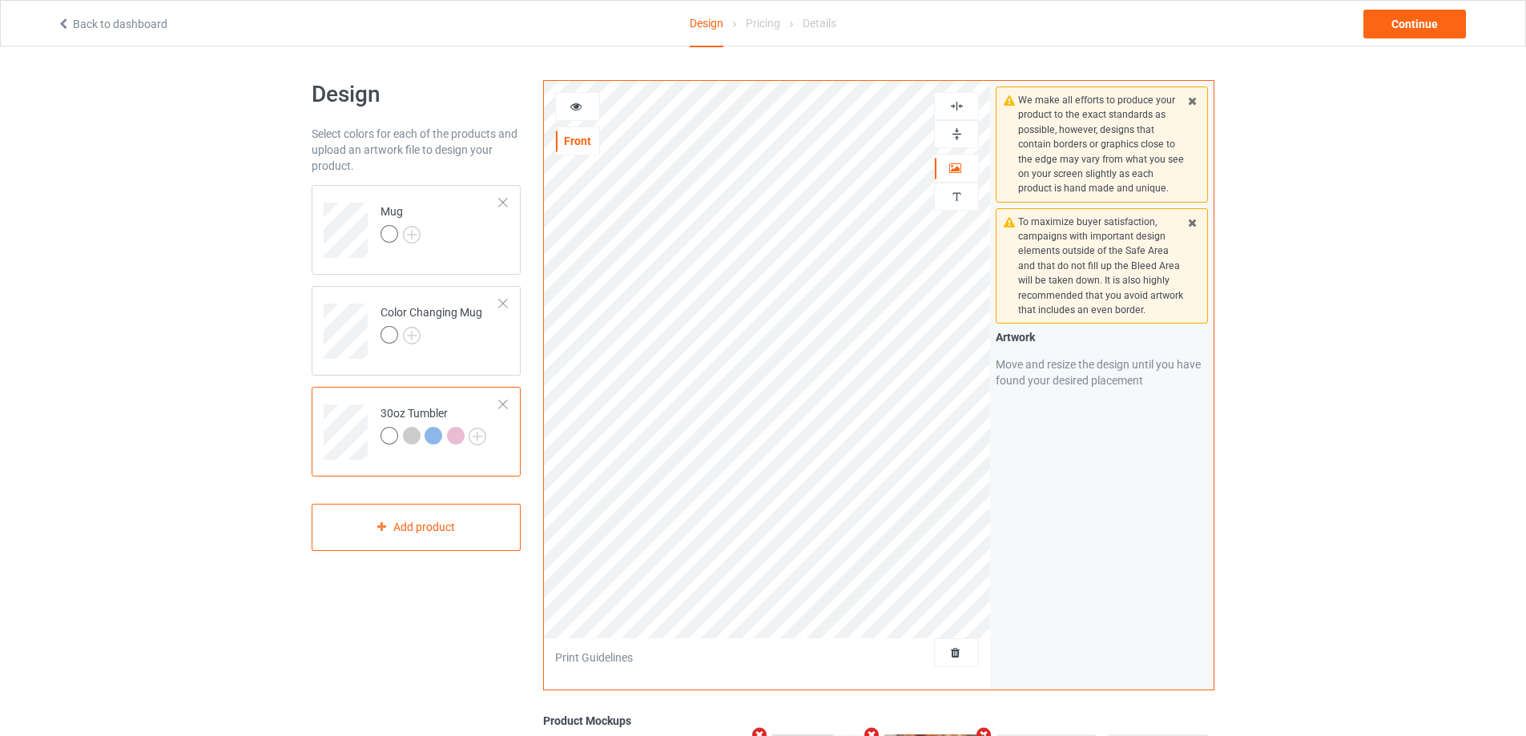
click at [579, 105] on icon at bounding box center [576, 104] width 14 height 11
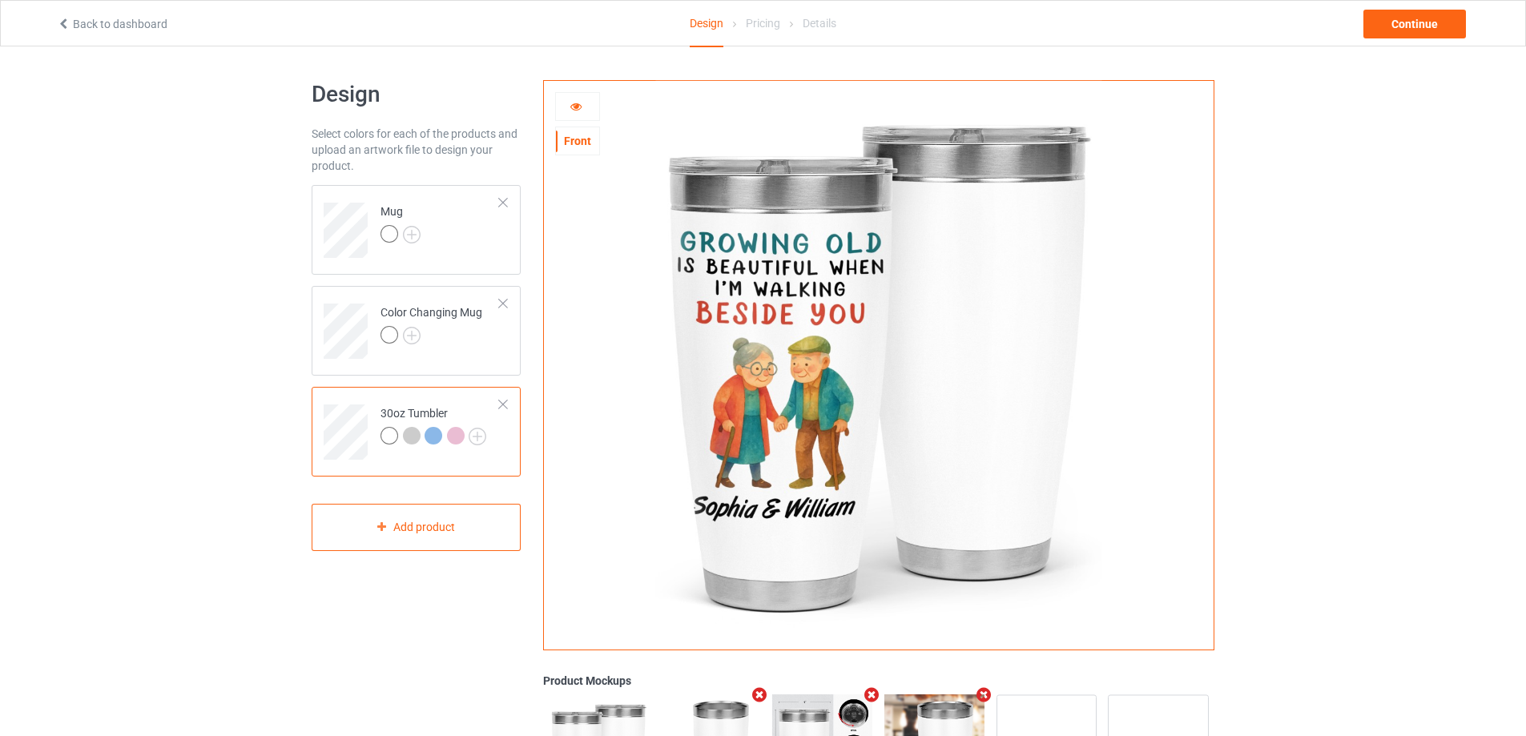
click at [573, 107] on icon at bounding box center [576, 104] width 14 height 11
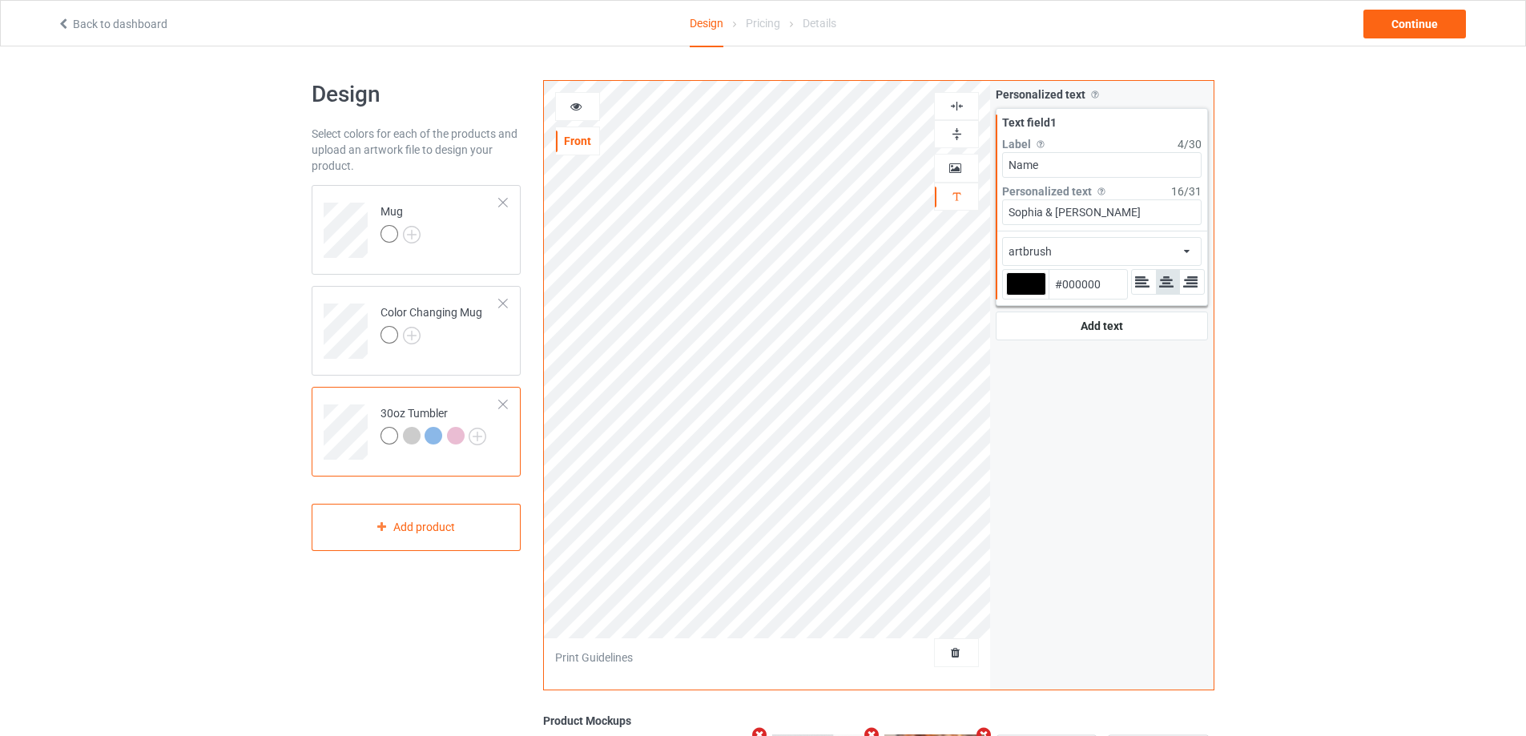
click at [576, 101] on icon at bounding box center [576, 104] width 14 height 11
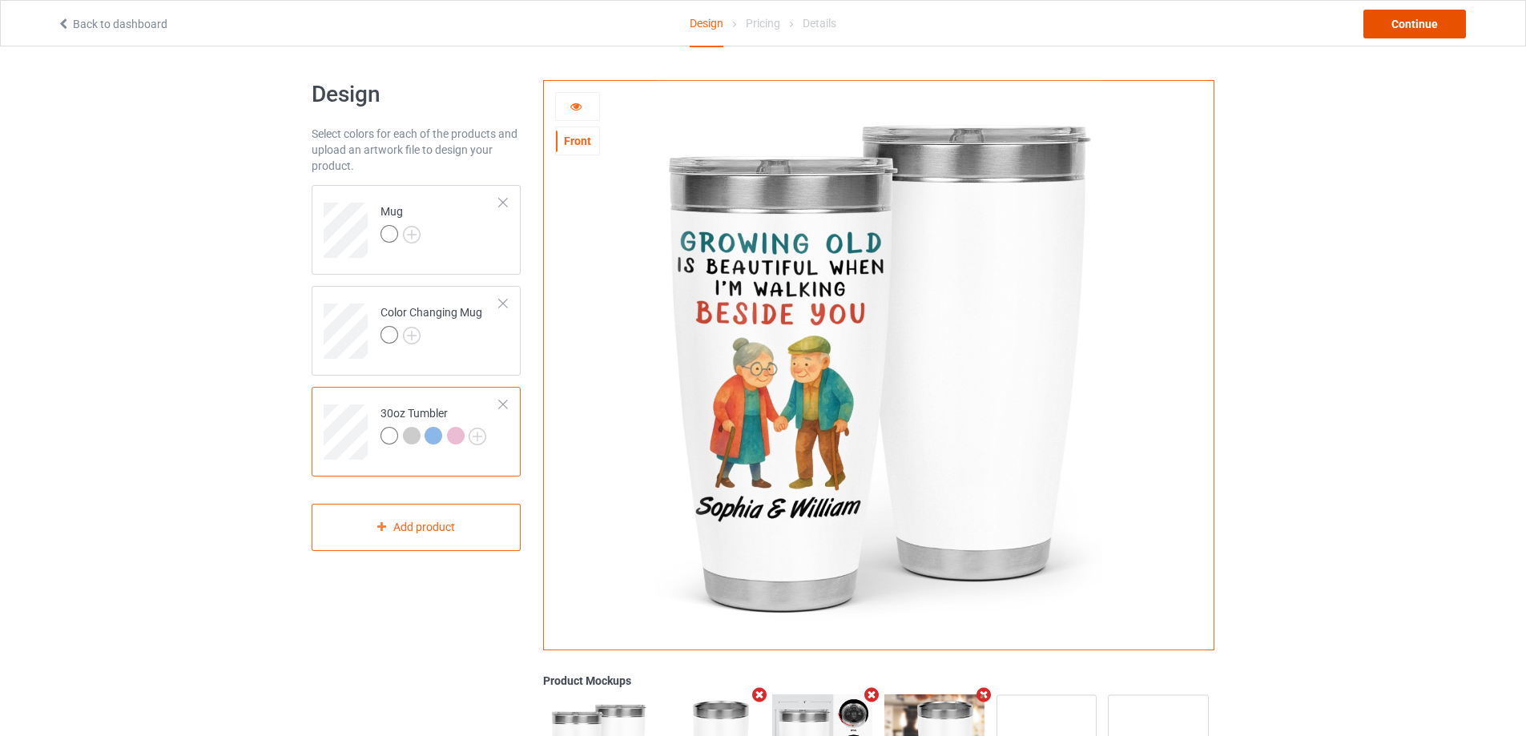
click at [1403, 25] on div "Continue" at bounding box center [1414, 24] width 103 height 29
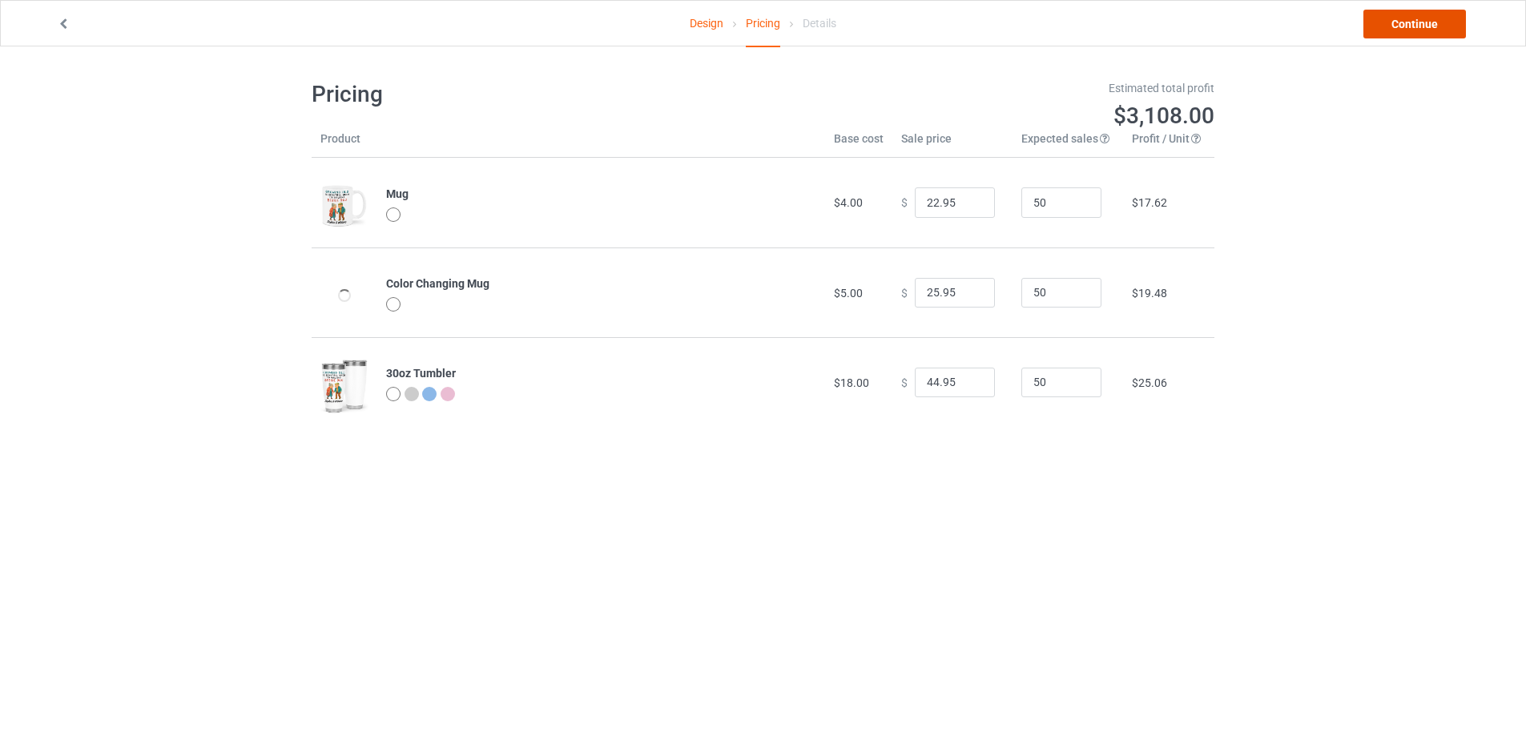
click at [1403, 25] on link "Continue" at bounding box center [1414, 24] width 103 height 29
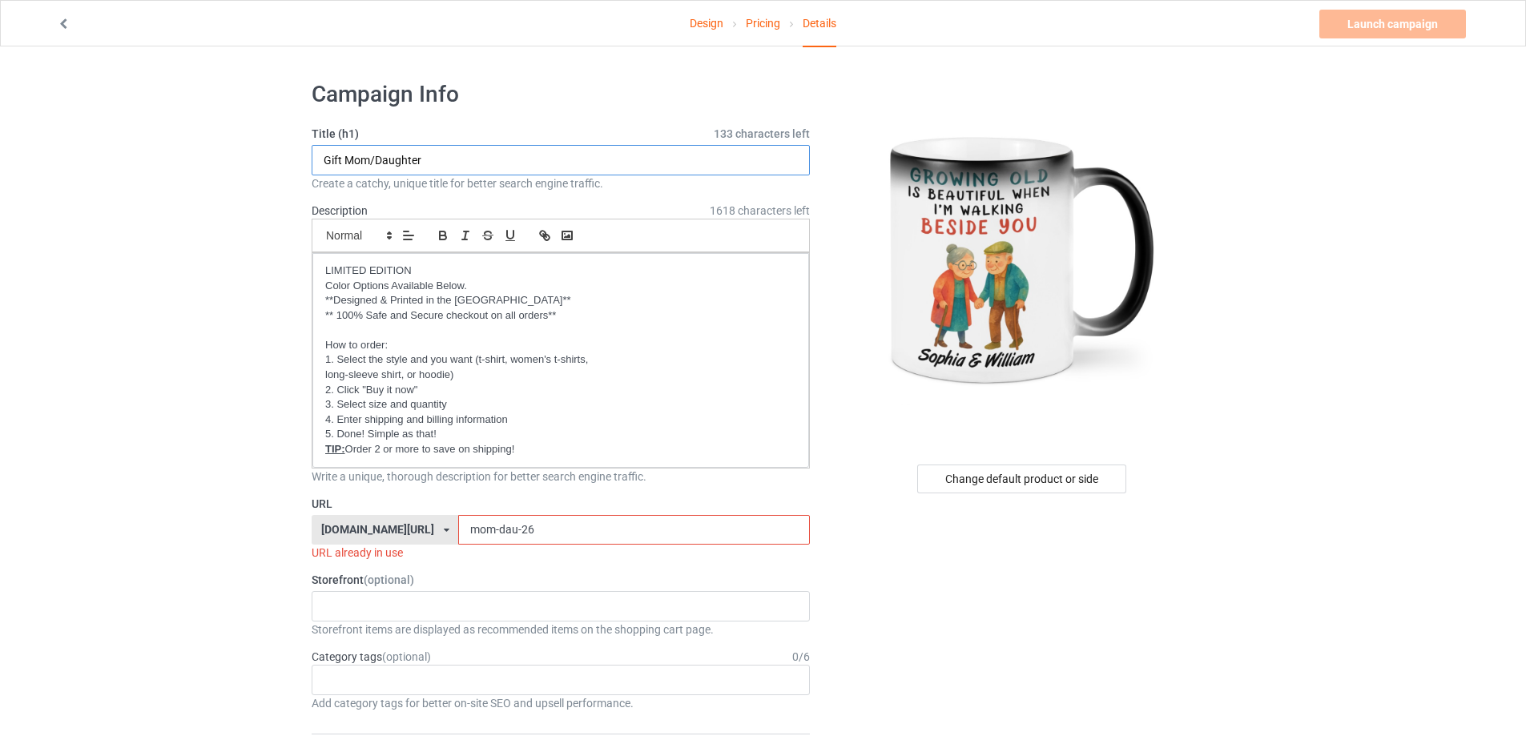
drag, startPoint x: 459, startPoint y: 161, endPoint x: 205, endPoint y: 142, distance: 254.6
type input "Growing Old"
click at [383, 610] on div "Oh look! A Bookstore! Best friends/ Besties 2025 [DEMOGRAPHIC_DATA] 2025 To my …" at bounding box center [561, 606] width 498 height 30
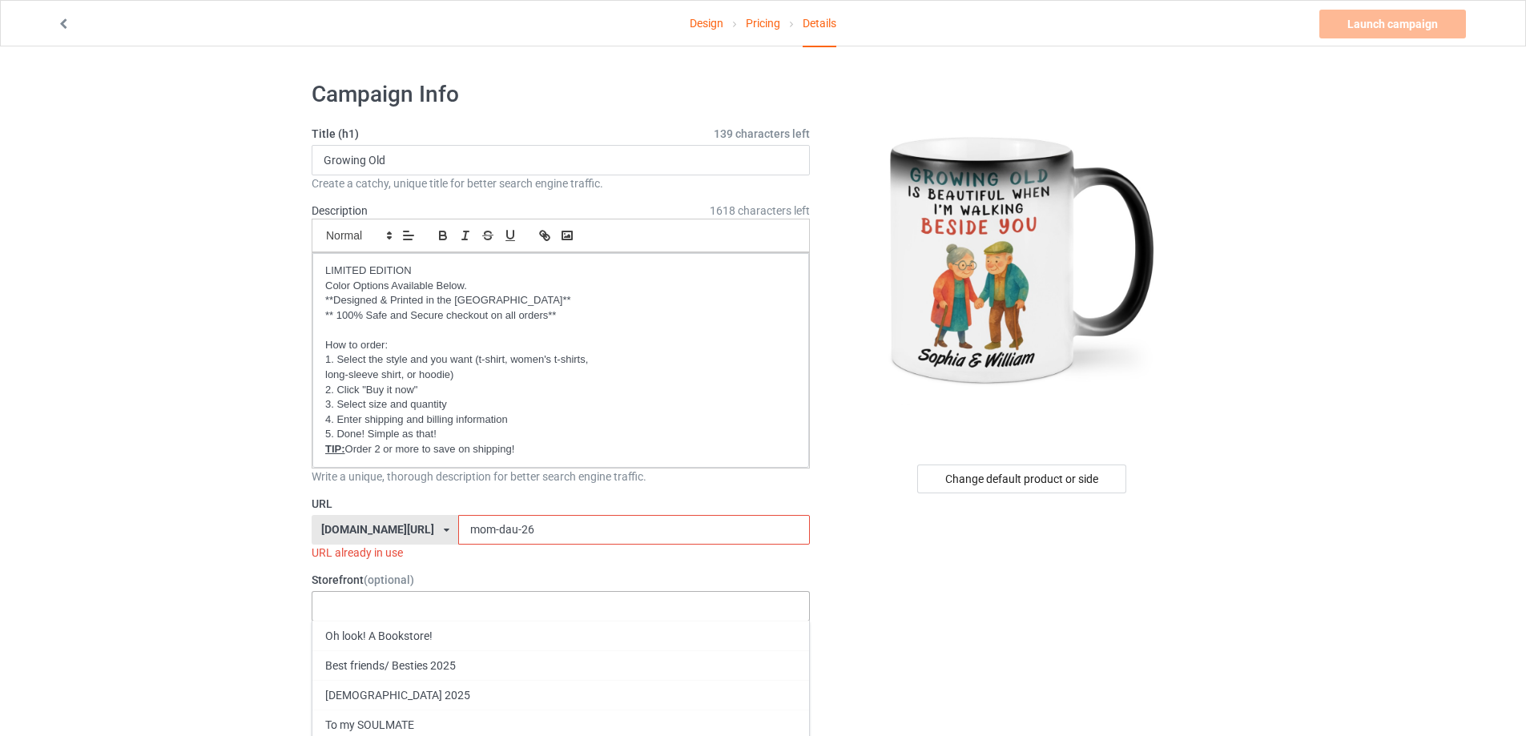
drag, startPoint x: 372, startPoint y: 721, endPoint x: 388, endPoint y: 712, distance: 17.6
click at [374, 722] on div "To my SOULMATE" at bounding box center [560, 725] width 497 height 30
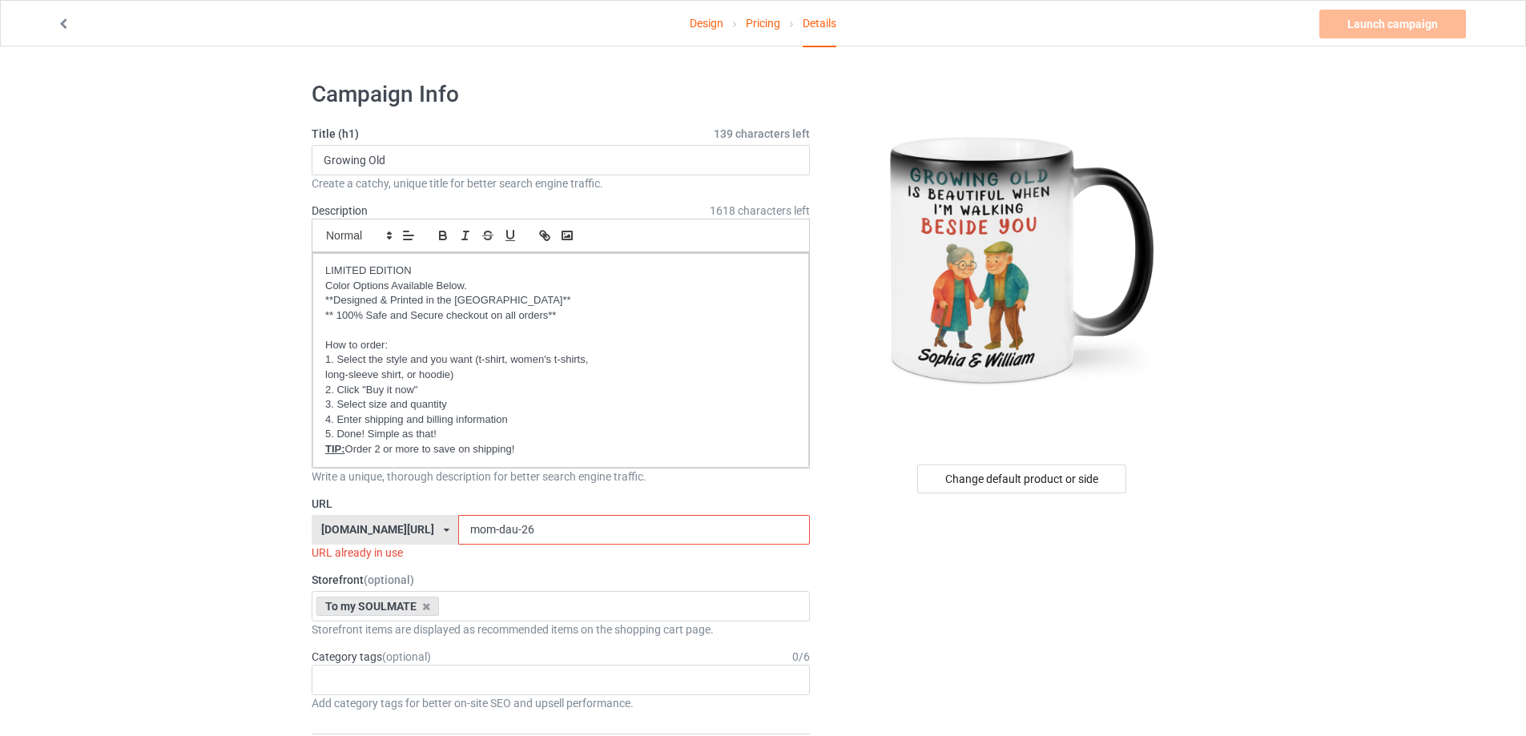
drag, startPoint x: 548, startPoint y: 525, endPoint x: 473, endPoint y: 529, distance: 75.4
click at [473, 529] on input "mom-dau-26" at bounding box center [633, 530] width 351 height 30
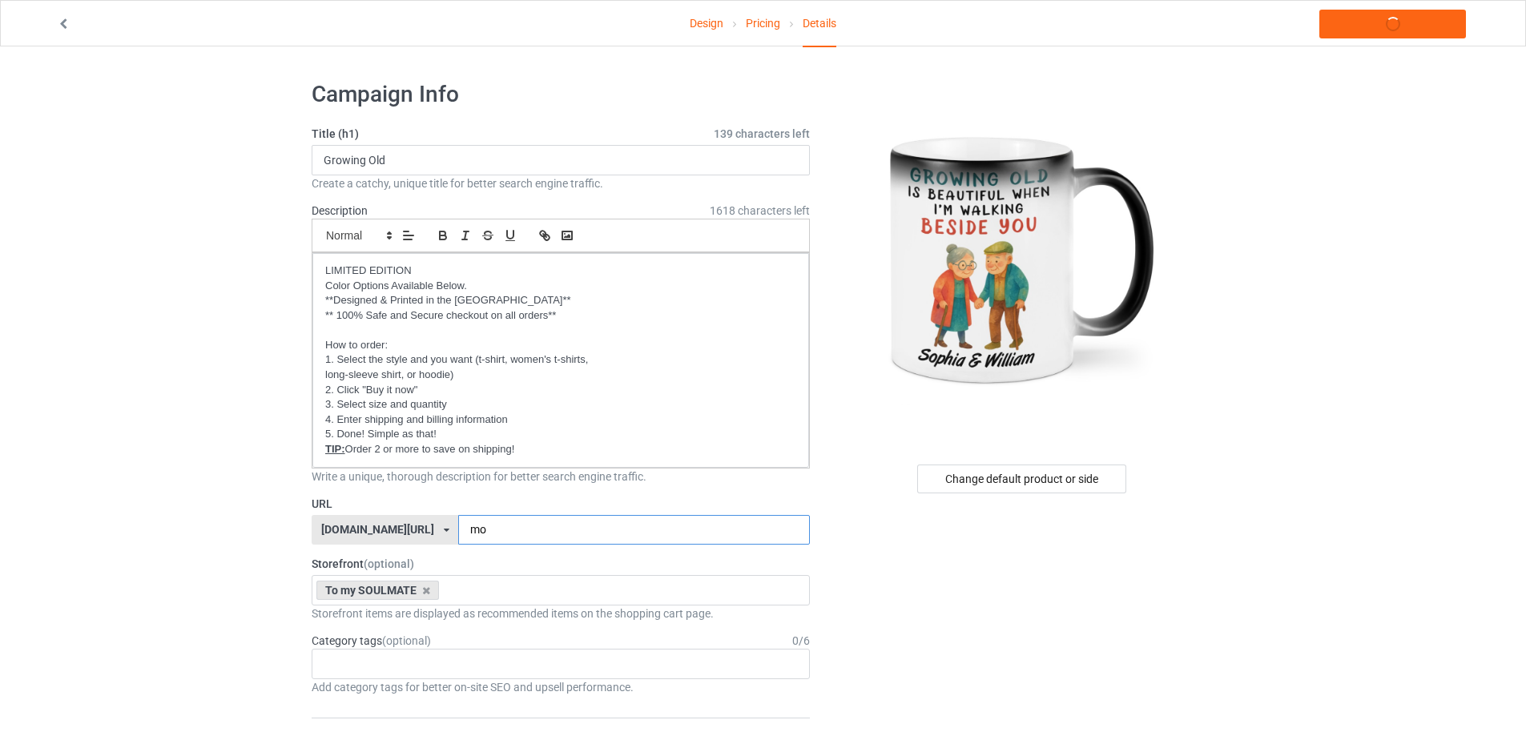
type input "m"
type input "old-gg"
click at [1415, 22] on link "Launch campaign" at bounding box center [1392, 24] width 147 height 29
